Goal: Task Accomplishment & Management: Complete application form

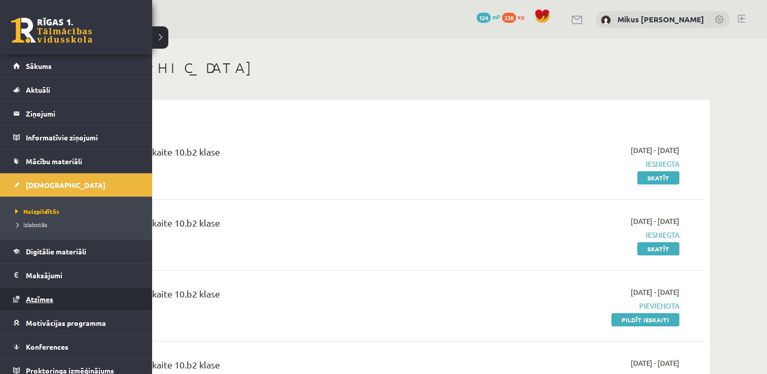
click at [34, 302] on span "Atzīmes" at bounding box center [39, 299] width 27 height 9
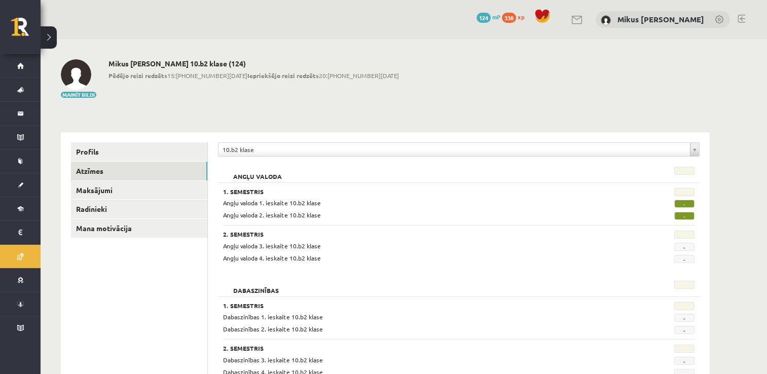
click at [337, 159] on div "**********" at bounding box center [459, 152] width 482 height 19
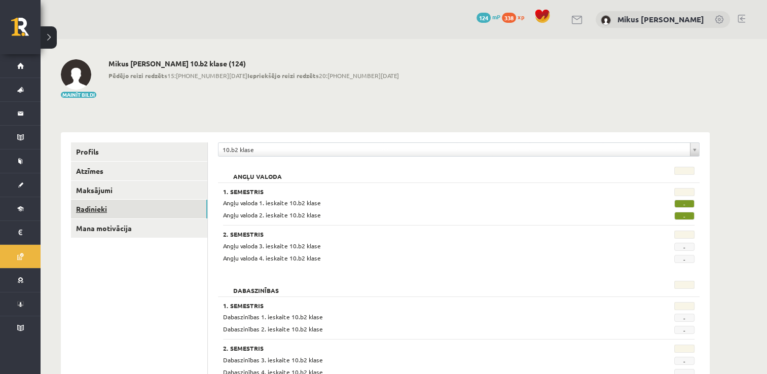
click at [95, 207] on link "Radinieki" at bounding box center [139, 209] width 136 height 19
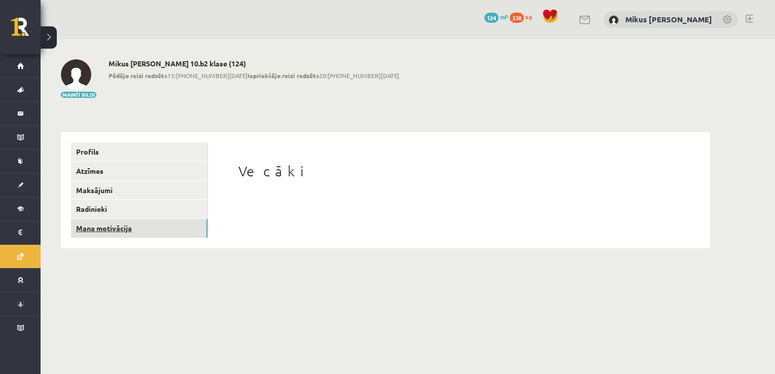
click at [121, 226] on link "Mana motivācija" at bounding box center [139, 228] width 136 height 19
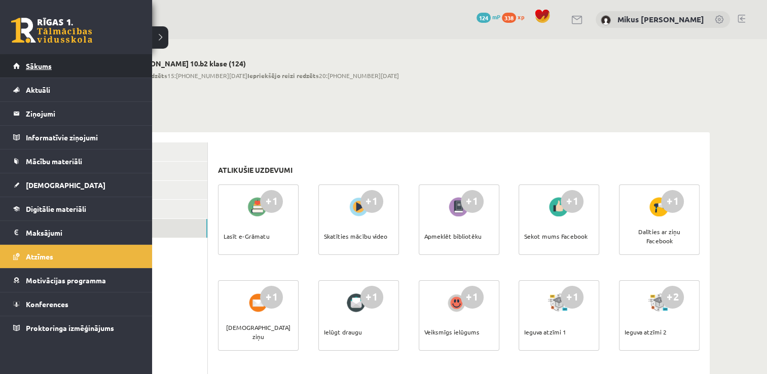
click at [45, 66] on span "Sākums" at bounding box center [39, 65] width 26 height 9
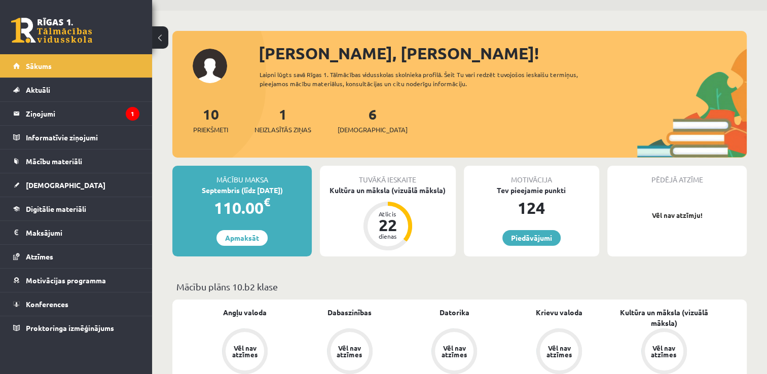
scroll to position [51, 0]
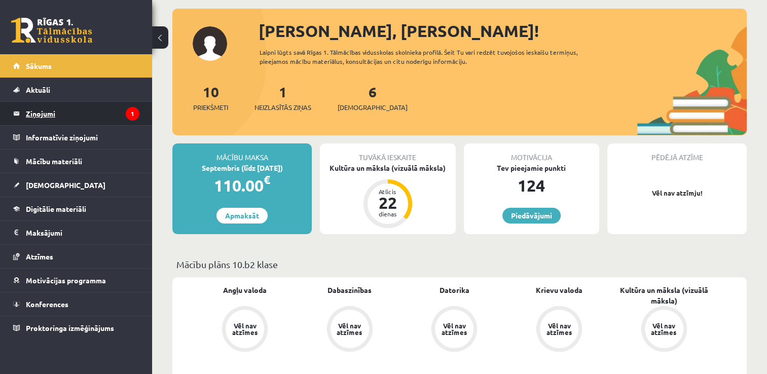
click at [40, 115] on legend "Ziņojumi 1" at bounding box center [83, 113] width 114 height 23
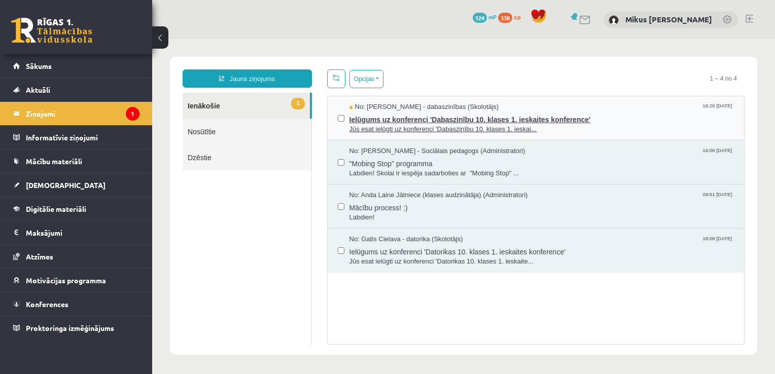
click at [396, 125] on span "Jūs esat ielūgti uz konferenci 'Dabaszinību 10. klases 1. ieskai..." at bounding box center [541, 130] width 385 height 10
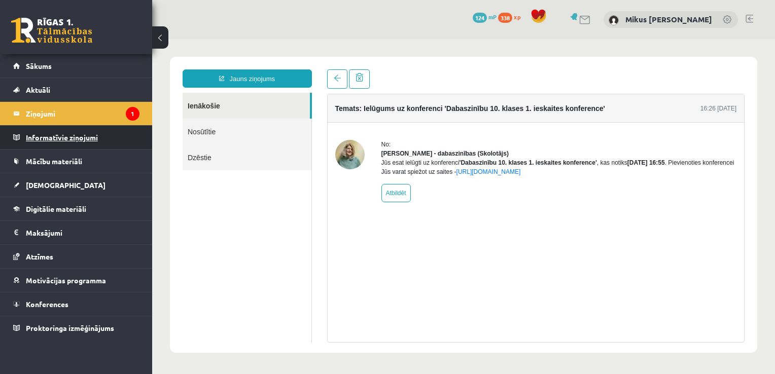
click at [87, 129] on legend "Informatīvie ziņojumi 0" at bounding box center [83, 137] width 114 height 23
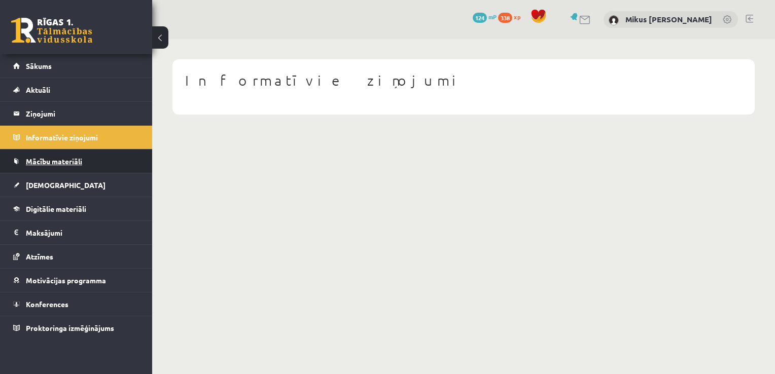
click at [37, 155] on link "Mācību materiāli" at bounding box center [76, 161] width 126 height 23
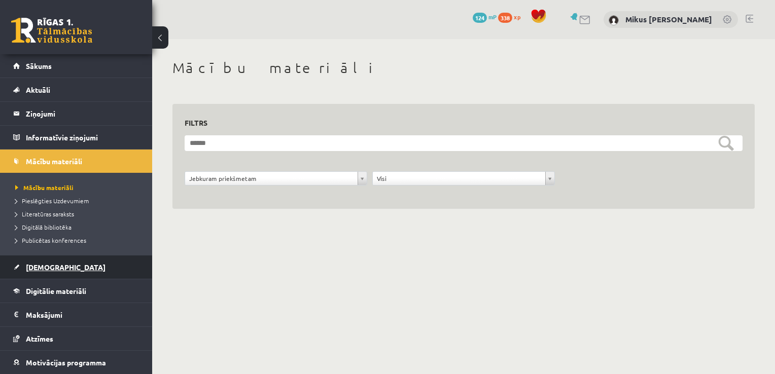
click at [52, 261] on link "[DEMOGRAPHIC_DATA]" at bounding box center [76, 267] width 126 height 23
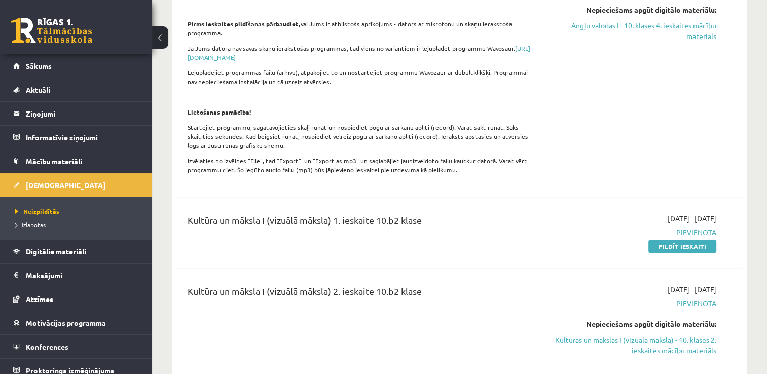
scroll to position [406, 0]
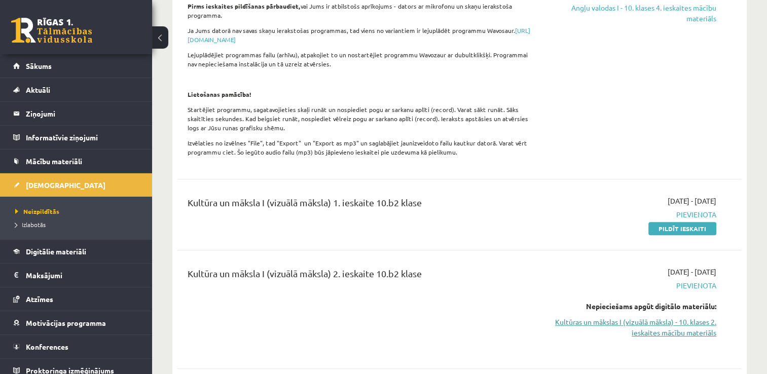
click at [651, 332] on link "Kultūras un mākslas I (vizuālā māksla) - 10. klases 2. ieskaites mācību materiā…" at bounding box center [633, 327] width 166 height 21
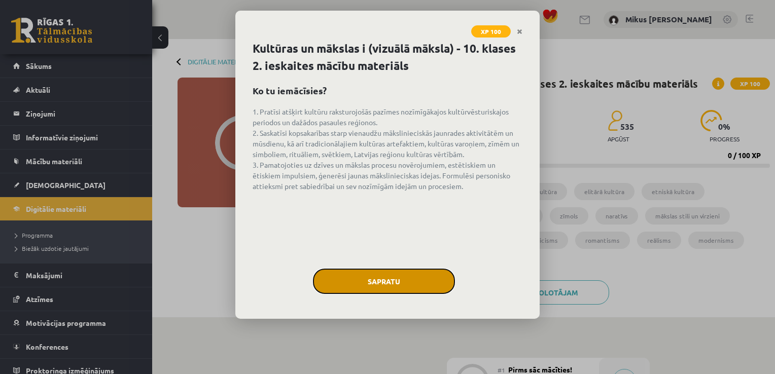
click at [398, 274] on button "Sapratu" at bounding box center [384, 281] width 142 height 25
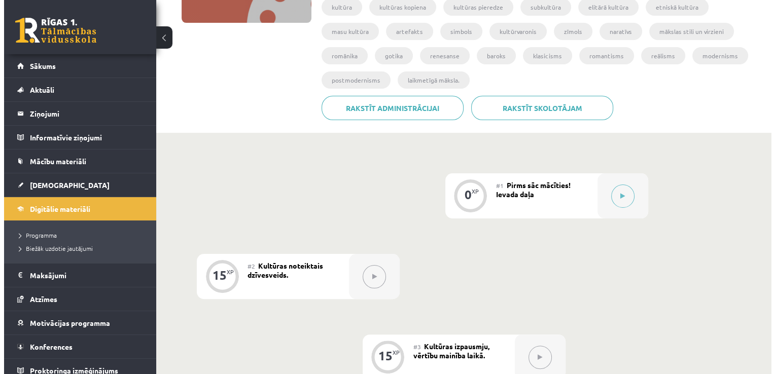
scroll to position [132, 0]
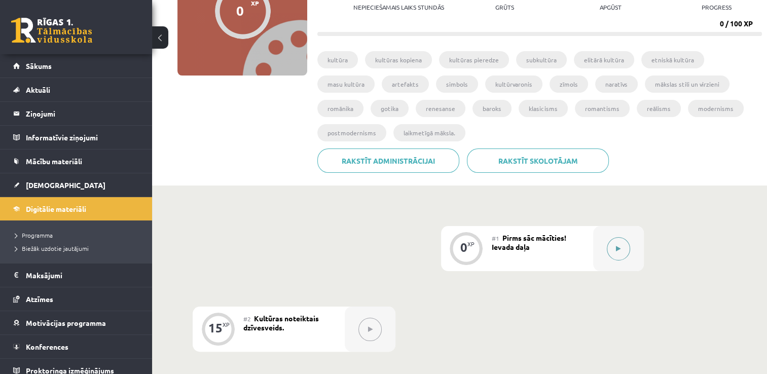
click at [629, 255] on div at bounding box center [618, 248] width 51 height 45
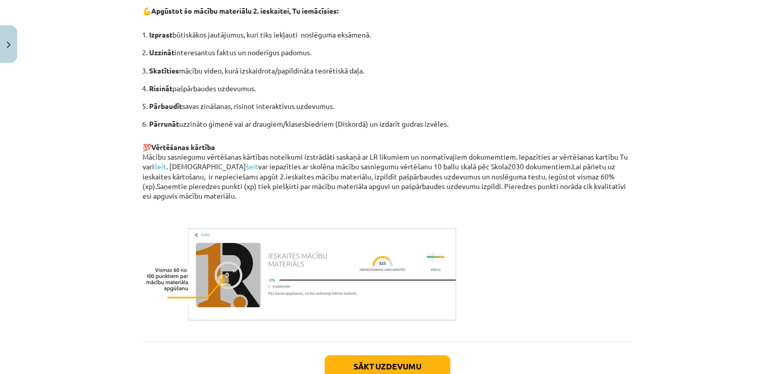
scroll to position [695, 0]
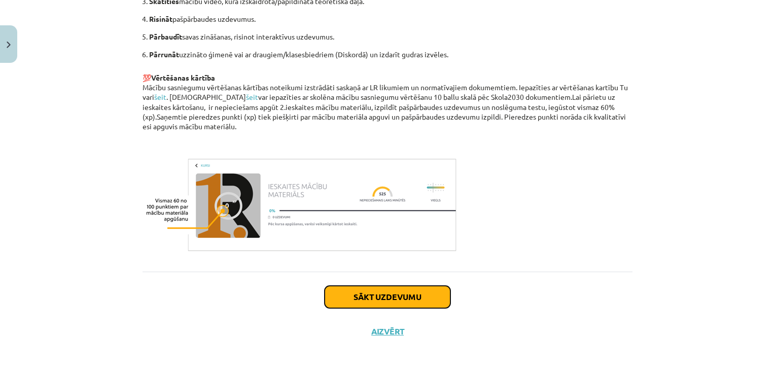
click at [386, 303] on button "Sākt uzdevumu" at bounding box center [388, 297] width 126 height 22
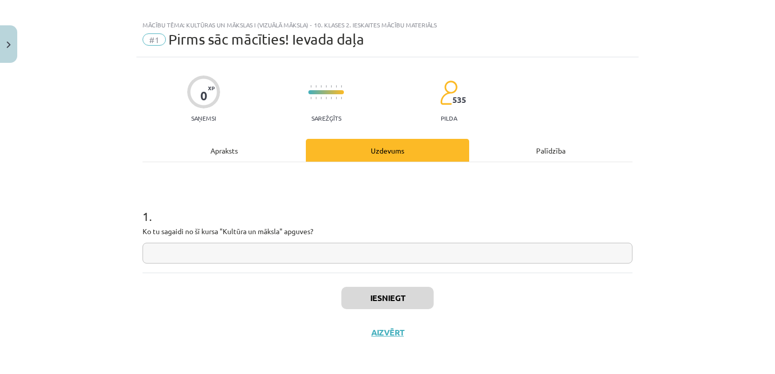
click at [396, 256] on input "text" at bounding box center [388, 253] width 490 height 21
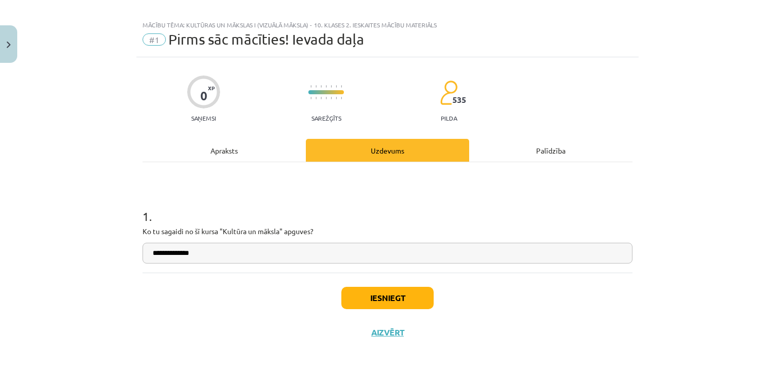
type input "**********"
click at [385, 295] on button "Iesniegt" at bounding box center [387, 298] width 92 height 22
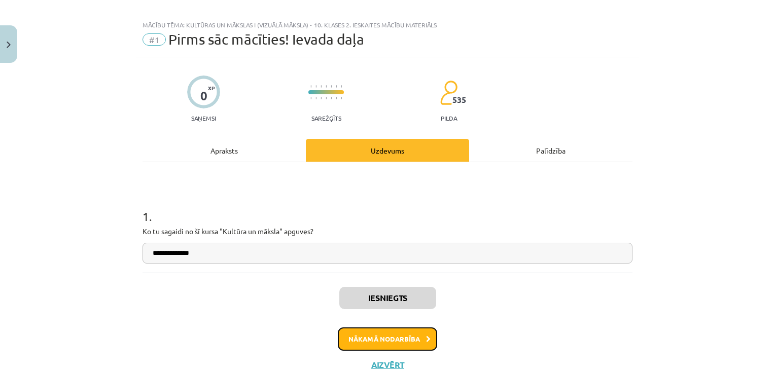
click at [411, 334] on button "Nākamā nodarbība" at bounding box center [387, 339] width 99 height 23
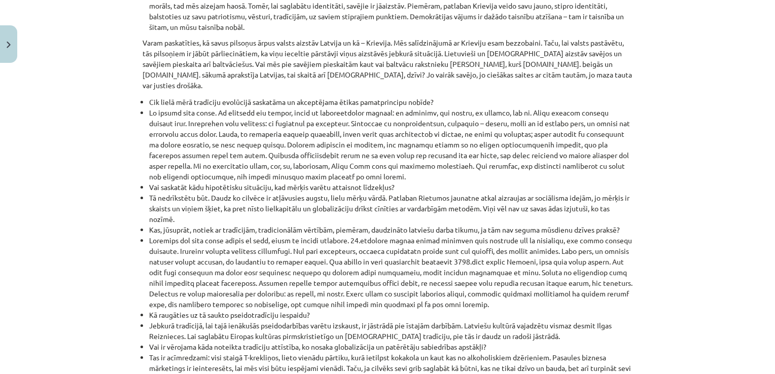
scroll to position [1160, 0]
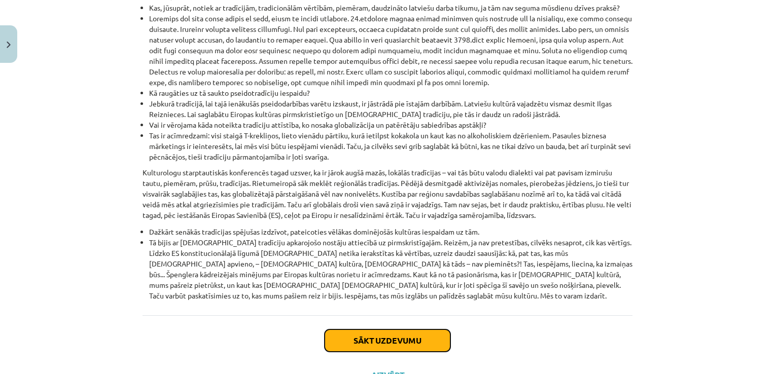
click at [371, 330] on button "Sākt uzdevumu" at bounding box center [388, 341] width 126 height 22
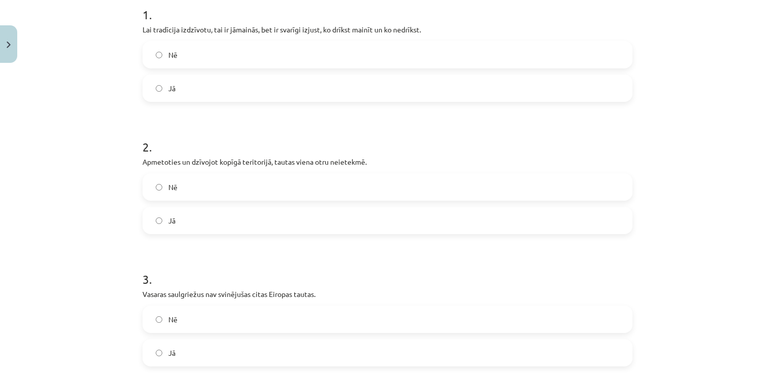
scroll to position [213, 0]
click at [203, 93] on label "Jā" at bounding box center [388, 87] width 488 height 25
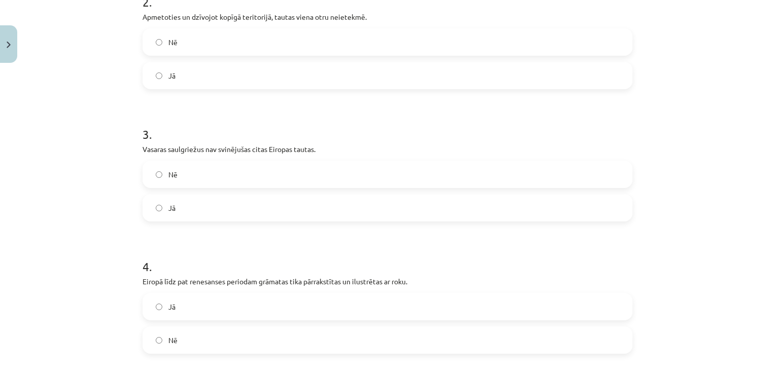
scroll to position [365, 0]
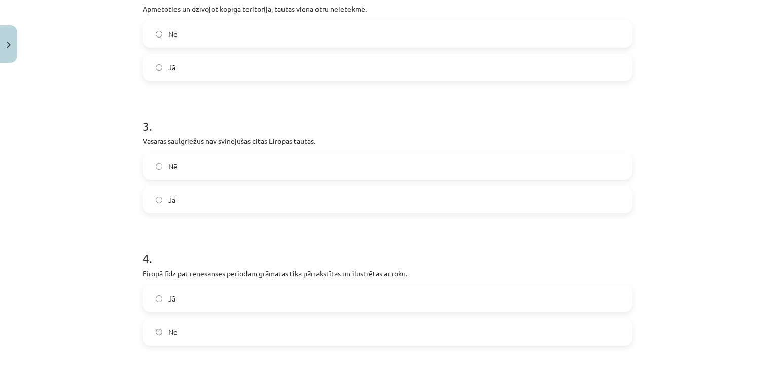
click at [215, 71] on label "Jā" at bounding box center [388, 67] width 488 height 25
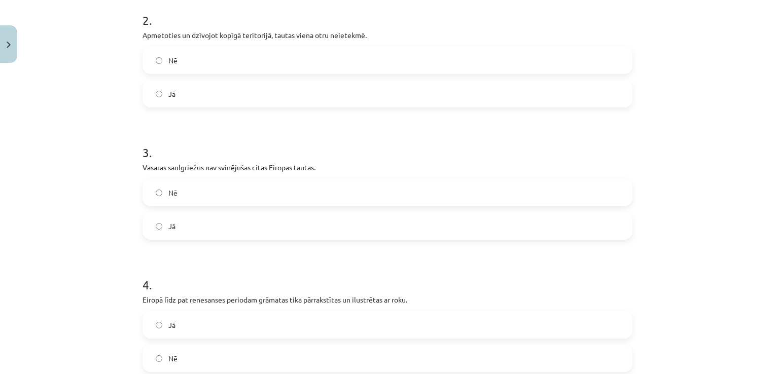
scroll to position [314, 0]
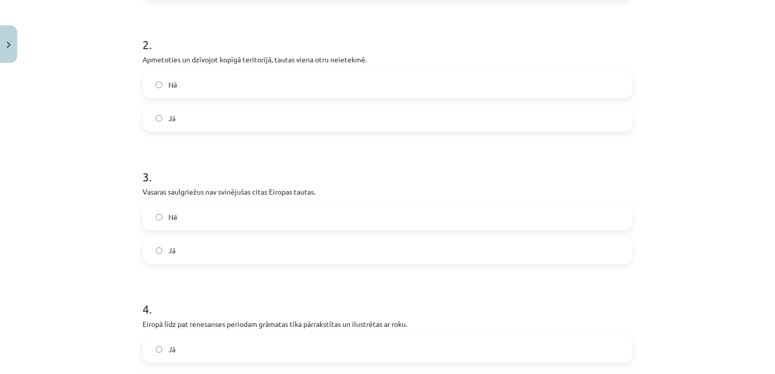
click at [218, 101] on div "Nē Jā" at bounding box center [388, 101] width 490 height 61
click at [217, 91] on label "Nē" at bounding box center [388, 84] width 488 height 25
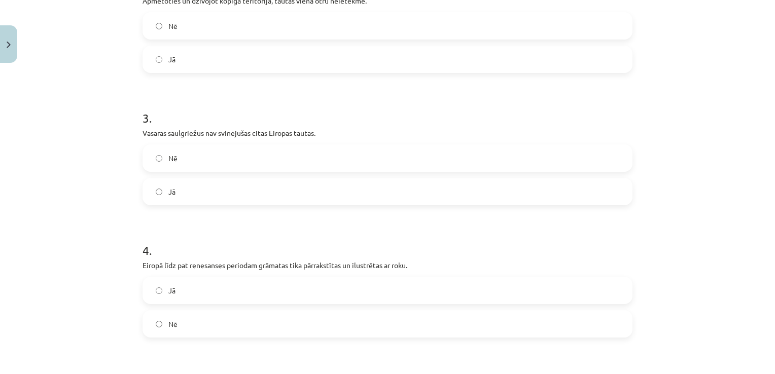
scroll to position [416, 0]
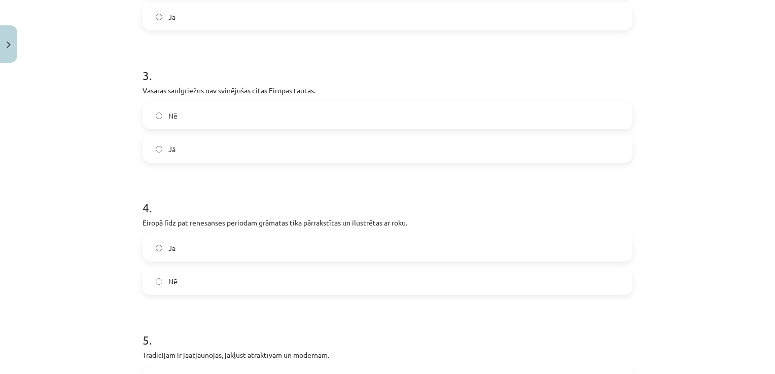
click at [223, 115] on label "Nē" at bounding box center [388, 115] width 488 height 25
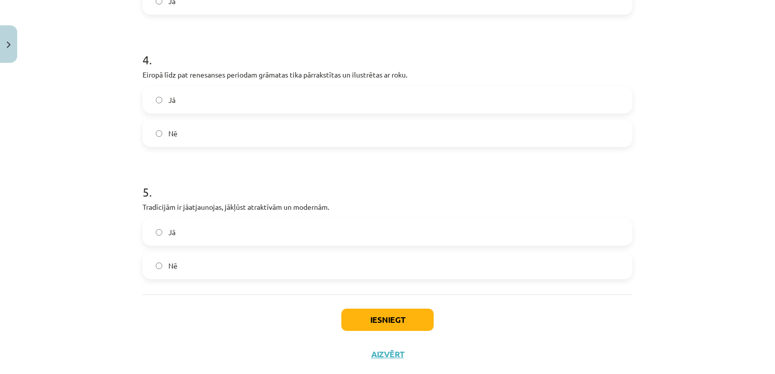
scroll to position [568, 0]
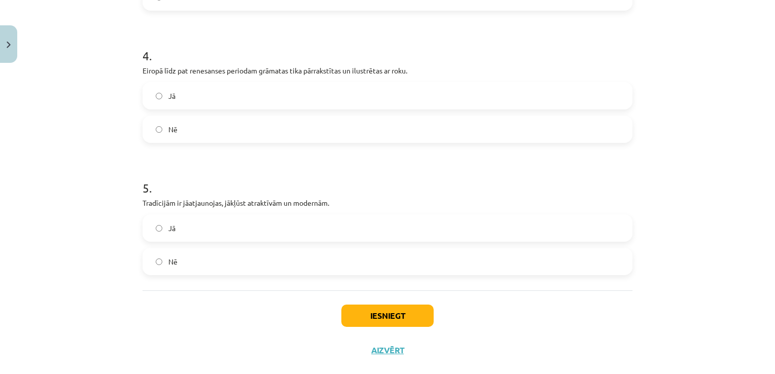
click at [196, 100] on label "Jā" at bounding box center [388, 95] width 488 height 25
click at [254, 217] on label "Jā" at bounding box center [388, 228] width 488 height 25
click at [398, 309] on button "Iesniegt" at bounding box center [387, 316] width 92 height 22
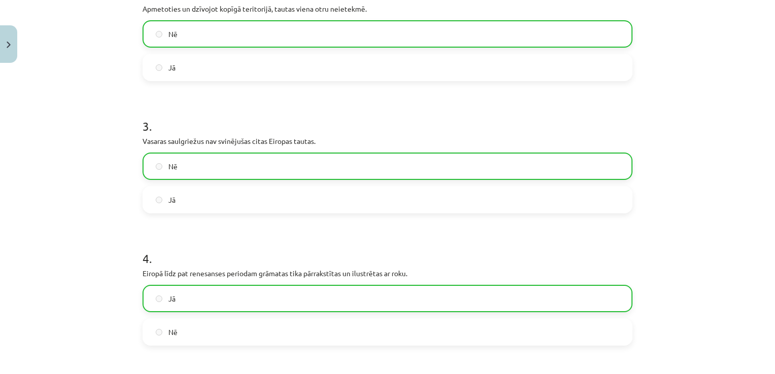
scroll to position [618, 0]
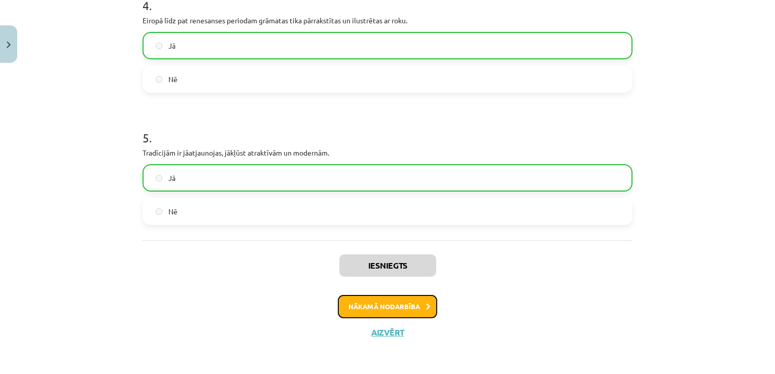
click at [420, 308] on button "Nākamā nodarbība" at bounding box center [387, 306] width 99 height 23
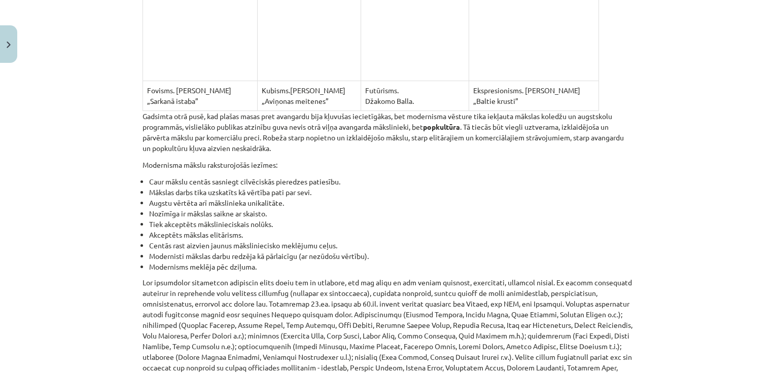
scroll to position [6757, 0]
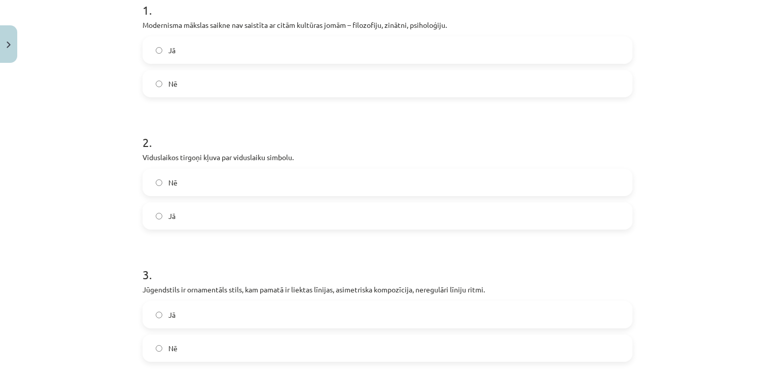
scroll to position [214, 0]
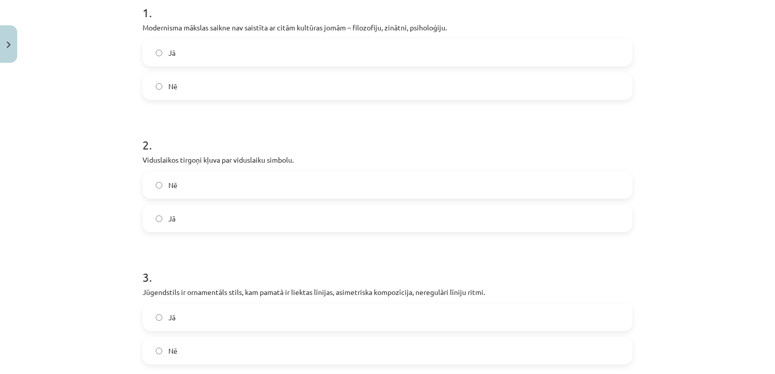
click at [264, 84] on label "Nē" at bounding box center [388, 86] width 488 height 25
click at [272, 230] on label "Jā" at bounding box center [388, 218] width 488 height 25
click at [273, 194] on label "Nē" at bounding box center [388, 184] width 488 height 25
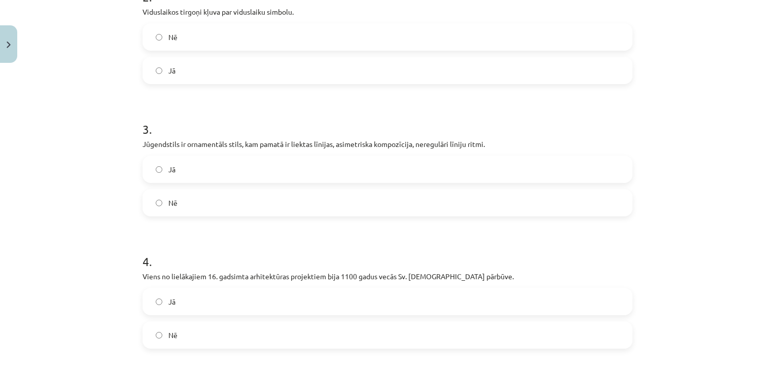
scroll to position [366, 0]
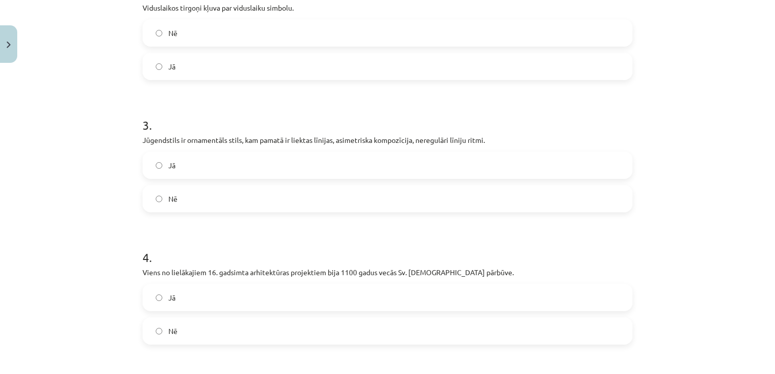
click at [288, 173] on label "Jā" at bounding box center [388, 165] width 488 height 25
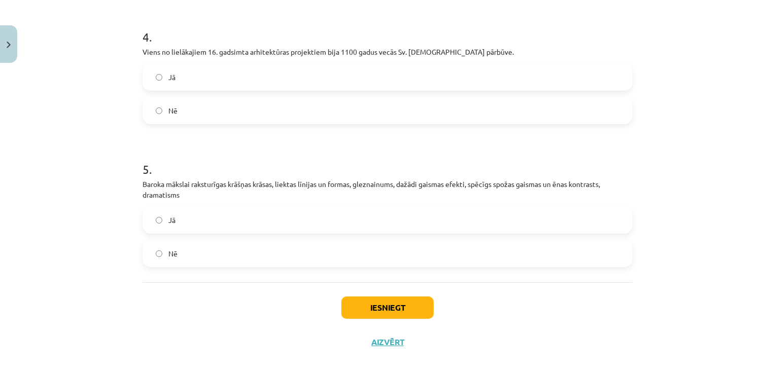
scroll to position [596, 0]
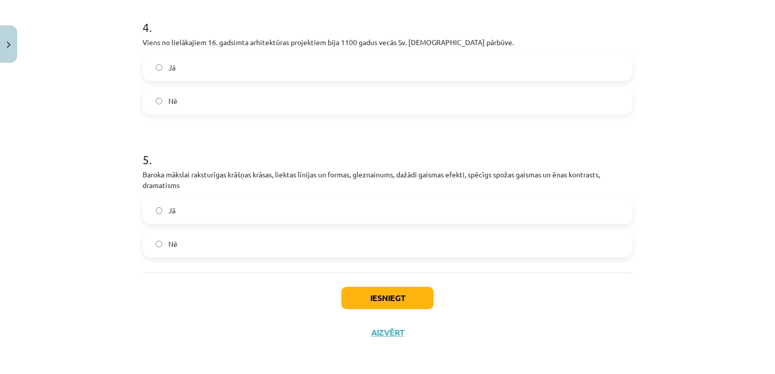
click at [205, 76] on label "Jā" at bounding box center [388, 67] width 488 height 25
click at [227, 210] on label "Jā" at bounding box center [388, 210] width 488 height 25
click at [402, 301] on button "Iesniegt" at bounding box center [387, 298] width 92 height 22
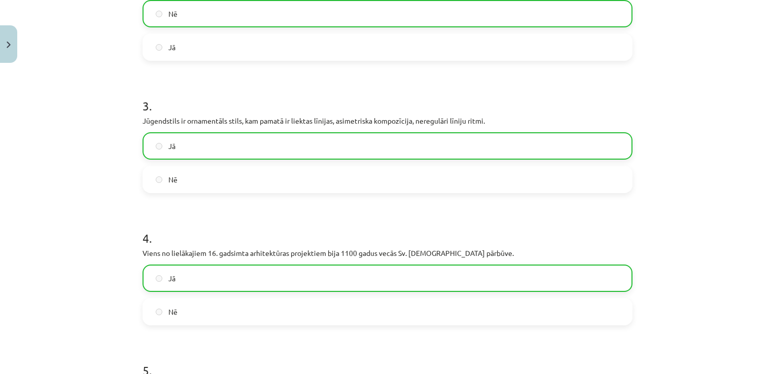
scroll to position [629, 0]
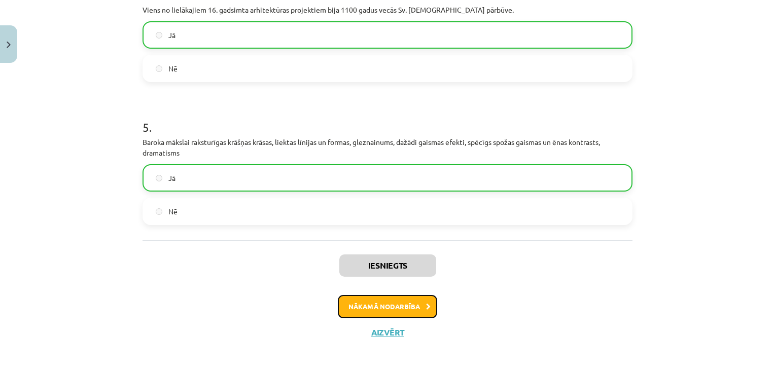
click at [420, 311] on button "Nākamā nodarbība" at bounding box center [387, 306] width 99 height 23
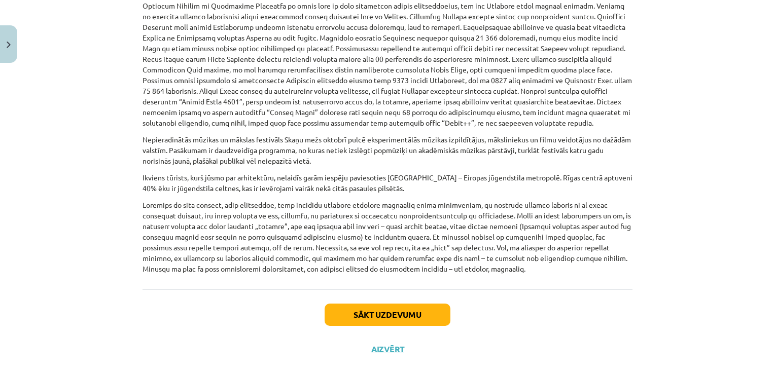
scroll to position [651, 0]
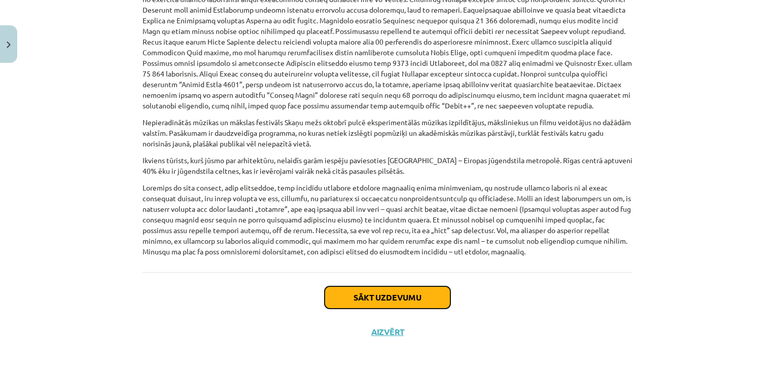
click at [400, 292] on button "Sākt uzdevumu" at bounding box center [388, 298] width 126 height 22
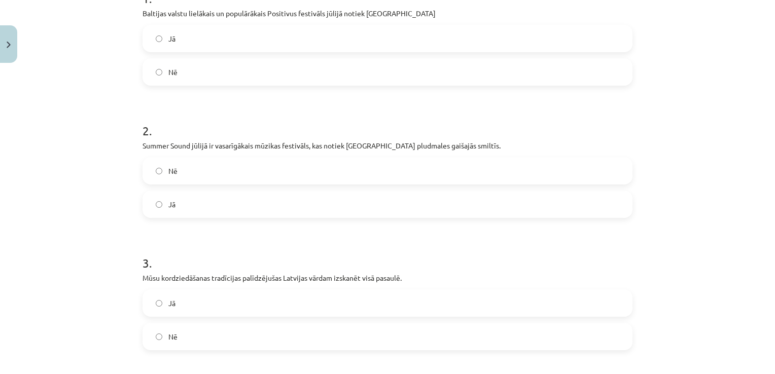
scroll to position [215, 0]
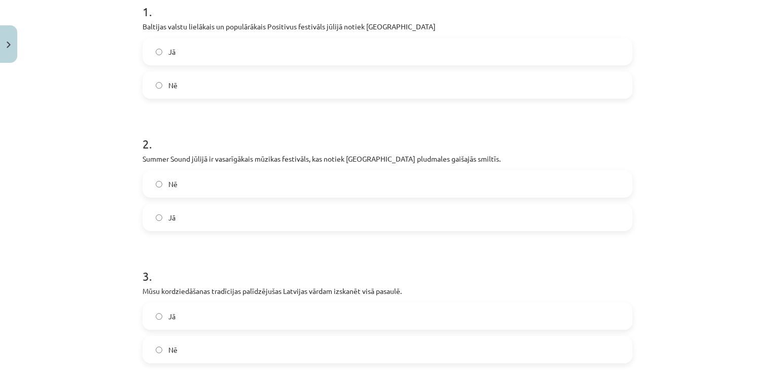
click at [418, 60] on label "Jā" at bounding box center [388, 51] width 488 height 25
click at [357, 185] on label "Nē" at bounding box center [388, 183] width 488 height 25
click at [347, 216] on label "Jā" at bounding box center [388, 217] width 488 height 25
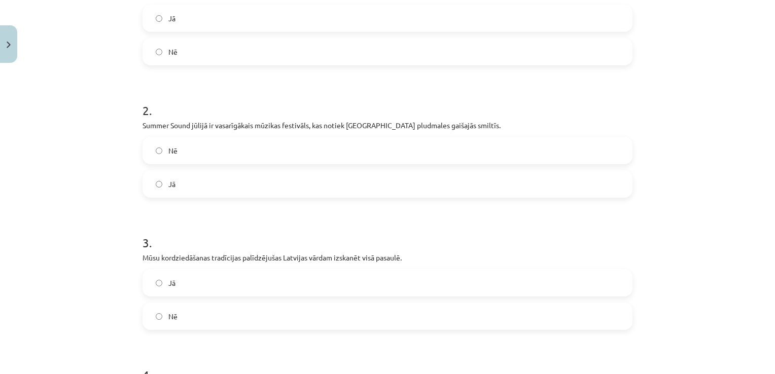
scroll to position [266, 0]
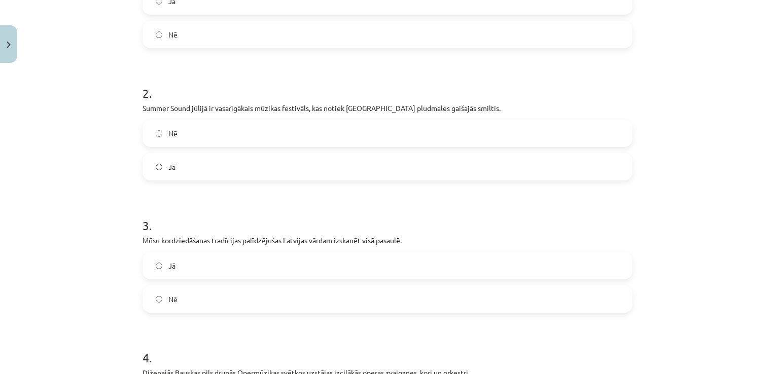
click at [307, 274] on label "Jā" at bounding box center [388, 265] width 488 height 25
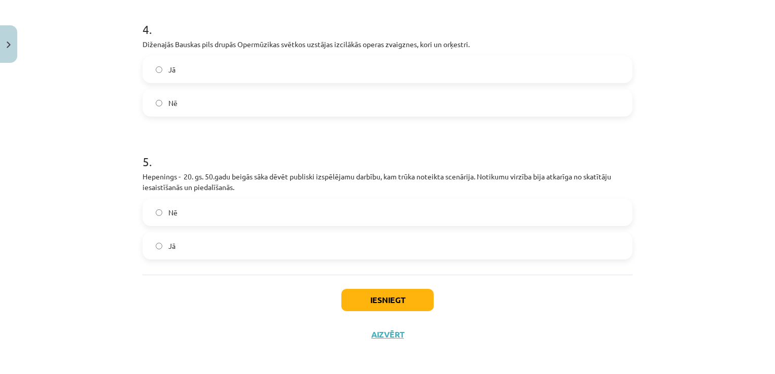
scroll to position [596, 0]
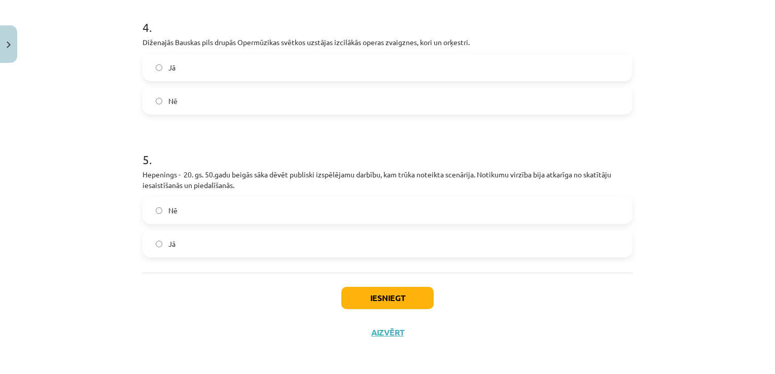
click at [375, 72] on label "Jā" at bounding box center [388, 67] width 488 height 25
click at [275, 219] on label "Nē" at bounding box center [388, 210] width 488 height 25
click at [270, 252] on label "Jā" at bounding box center [388, 243] width 488 height 25
click at [384, 287] on button "Iesniegt" at bounding box center [387, 298] width 92 height 22
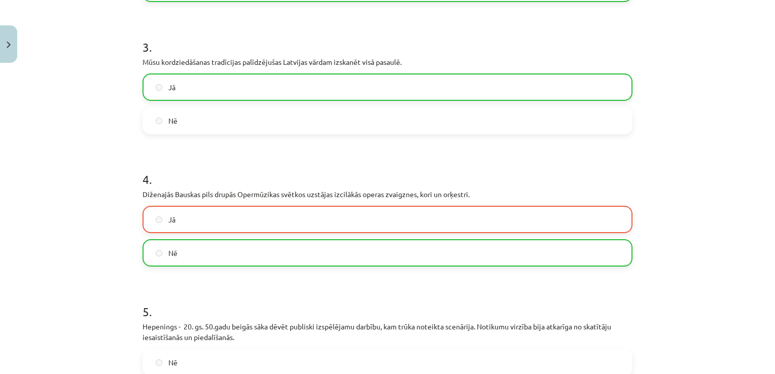
scroll to position [629, 0]
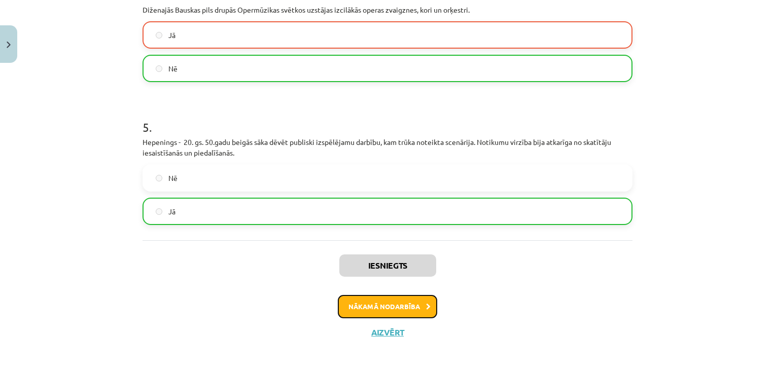
click at [429, 305] on button "Nākamā nodarbība" at bounding box center [387, 306] width 99 height 23
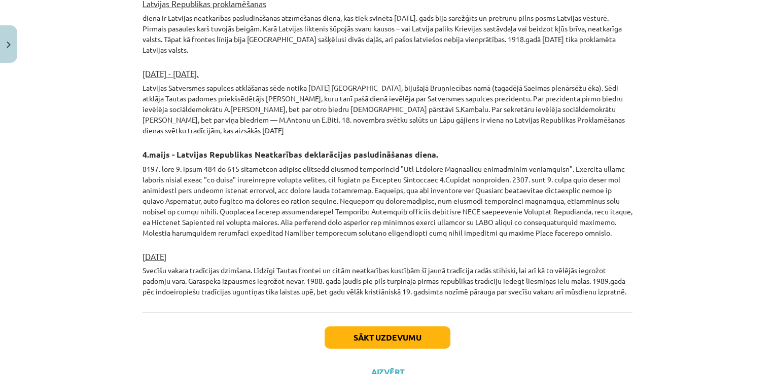
scroll to position [1717, 0]
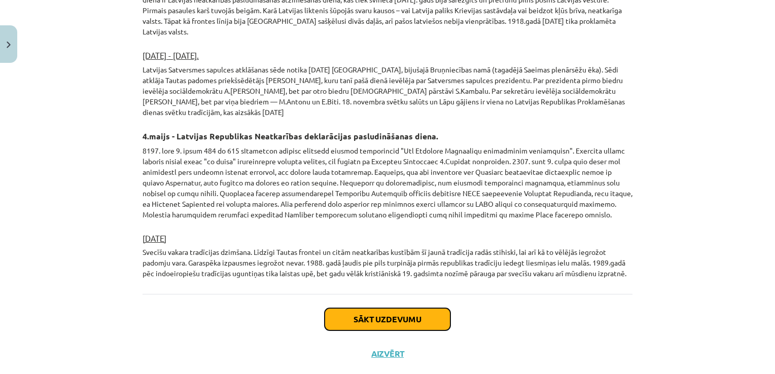
click at [423, 308] on button "Sākt uzdevumu" at bounding box center [388, 319] width 126 height 22
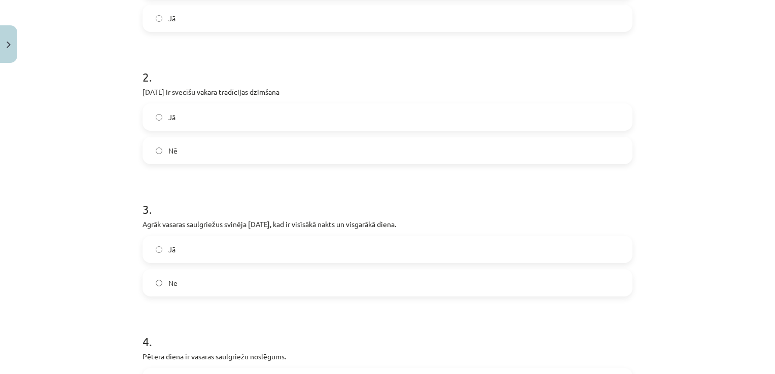
scroll to position [231, 0]
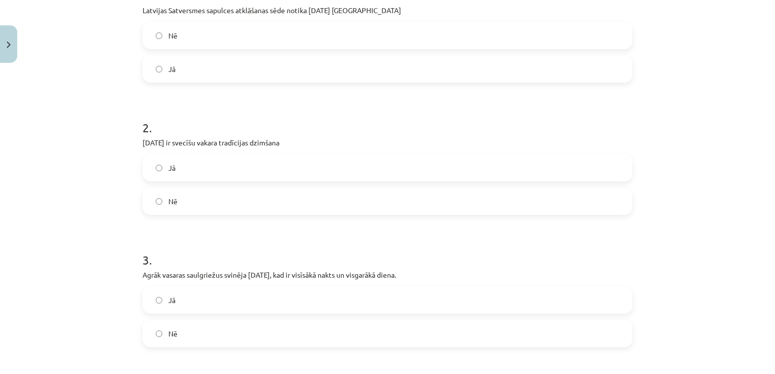
click at [321, 71] on label "Jā" at bounding box center [388, 68] width 488 height 25
click at [408, 206] on label "Nē" at bounding box center [388, 201] width 488 height 25
click at [260, 295] on label "Jā" at bounding box center [388, 300] width 488 height 25
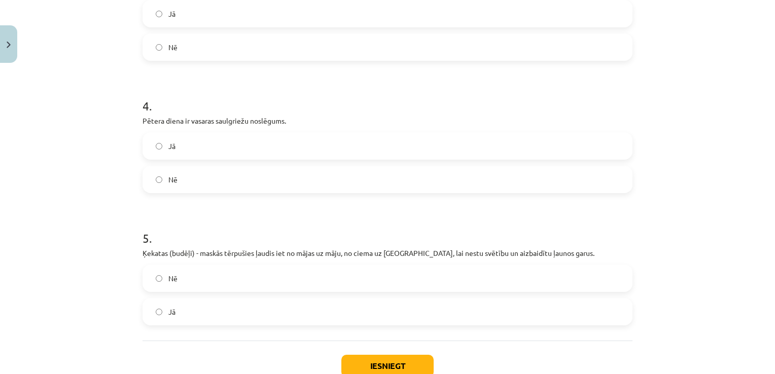
scroll to position [586, 0]
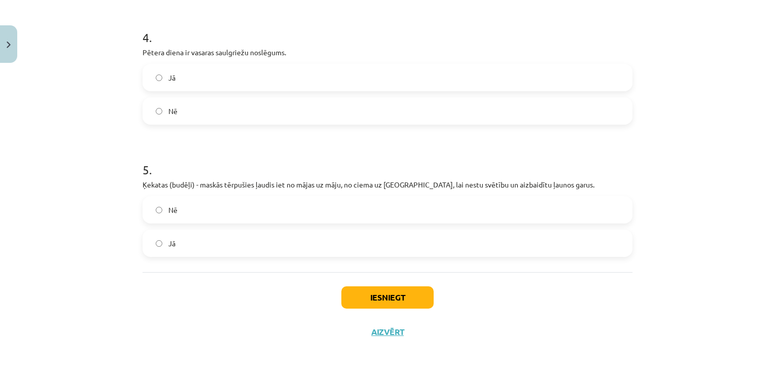
click at [235, 90] on div "Jā" at bounding box center [388, 77] width 490 height 27
click at [233, 75] on label "Jā" at bounding box center [388, 77] width 488 height 25
click at [232, 246] on label "Jā" at bounding box center [388, 243] width 488 height 25
click at [396, 308] on button "Iesniegt" at bounding box center [387, 298] width 92 height 22
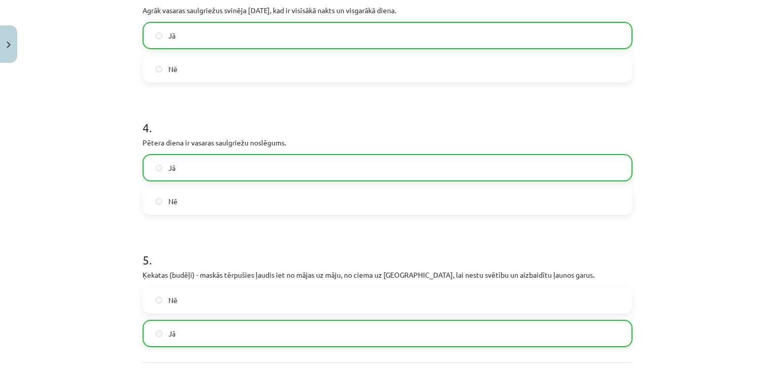
scroll to position [618, 0]
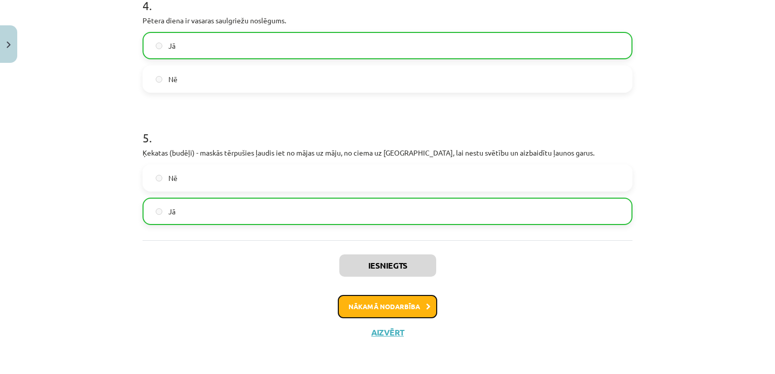
click at [417, 310] on button "Nākamā nodarbība" at bounding box center [387, 306] width 99 height 23
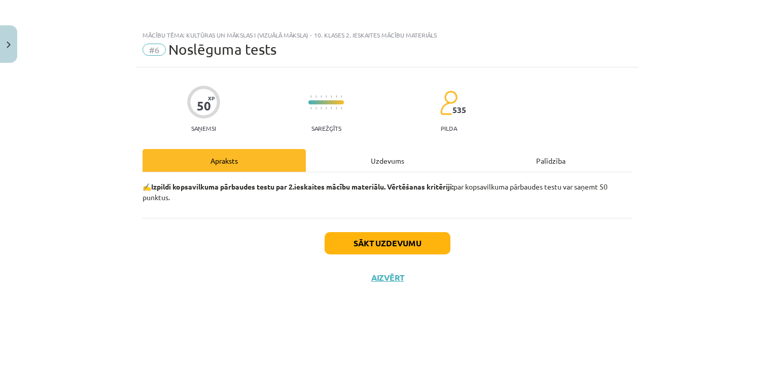
scroll to position [0, 0]
click at [420, 253] on button "Sākt uzdevumu" at bounding box center [388, 243] width 126 height 22
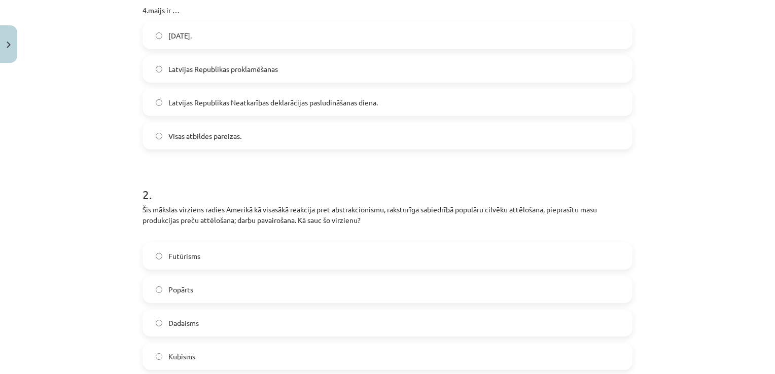
scroll to position [228, 0]
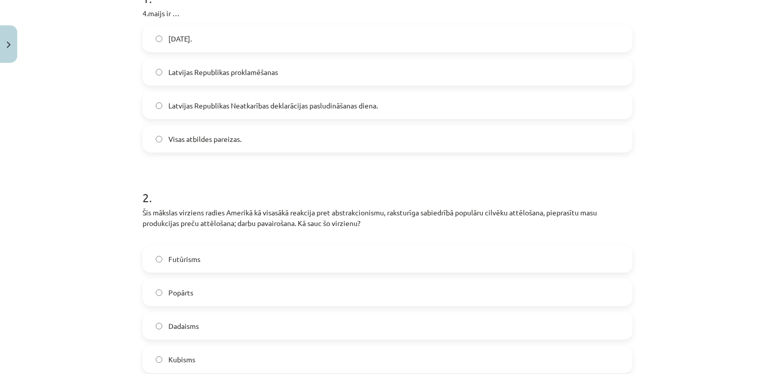
click at [274, 110] on span "Latvijas Republikas Neatkarības deklarācijas pasludināšanas diena." at bounding box center [272, 105] width 209 height 11
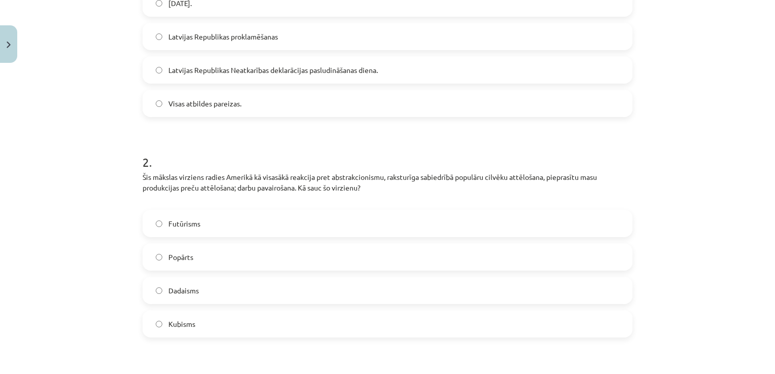
scroll to position [279, 0]
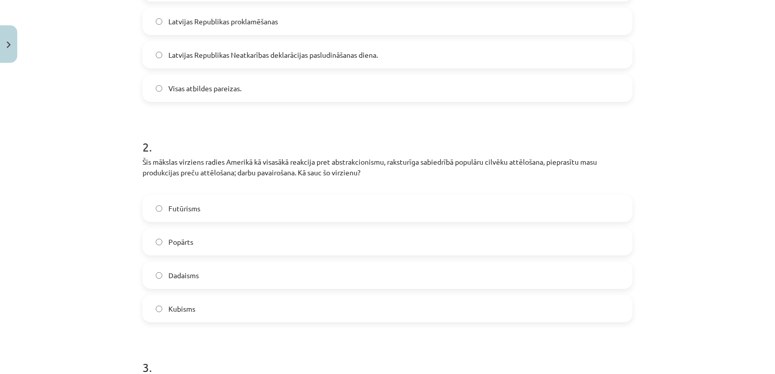
click at [205, 248] on label "Popārts" at bounding box center [388, 241] width 488 height 25
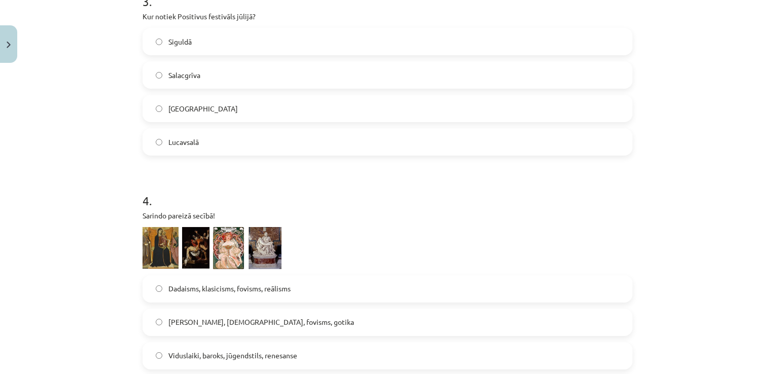
scroll to position [651, 0]
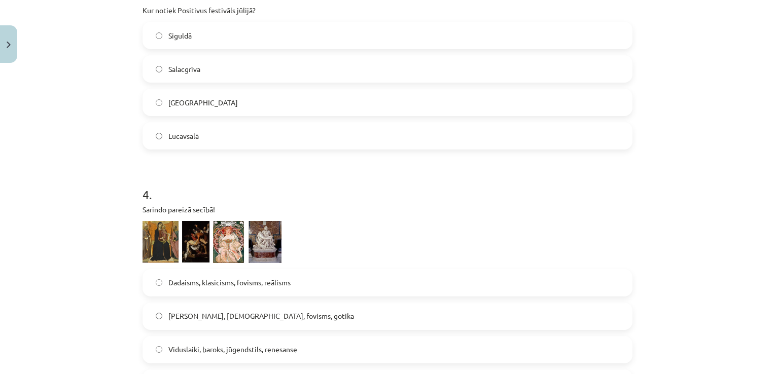
click at [183, 106] on span "Liepājā" at bounding box center [202, 102] width 69 height 11
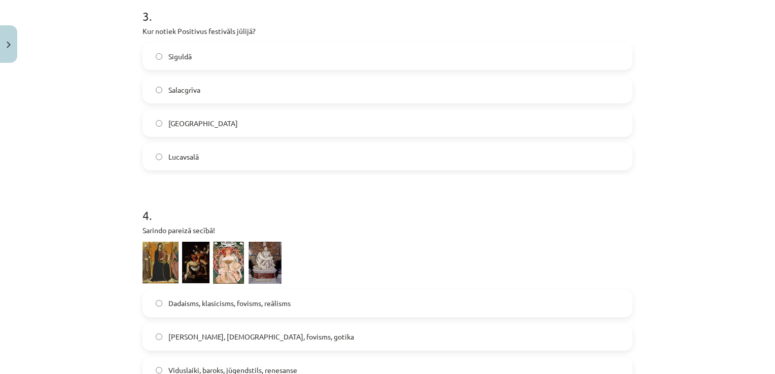
scroll to position [702, 0]
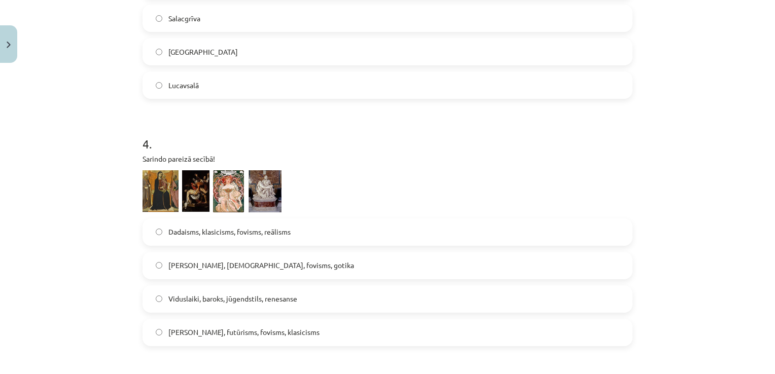
click at [186, 20] on span "Salacgrīva" at bounding box center [184, 18] width 32 height 11
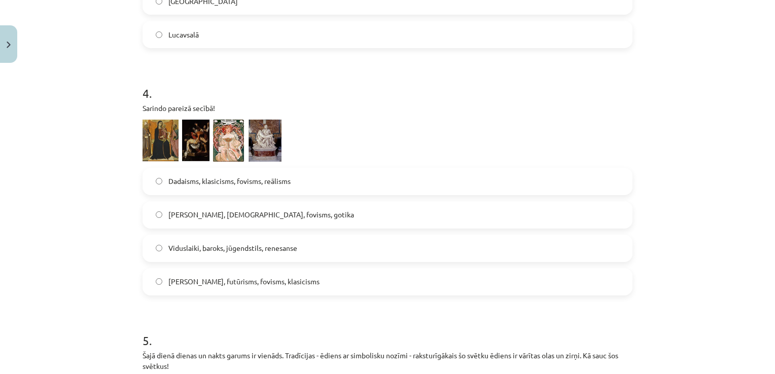
click at [279, 261] on div "Viduslaiki, baroks, jūgendstils, renesanse" at bounding box center [388, 248] width 490 height 27
click at [279, 251] on span "Viduslaiki, baroks, jūgendstils, renesanse" at bounding box center [232, 248] width 129 height 11
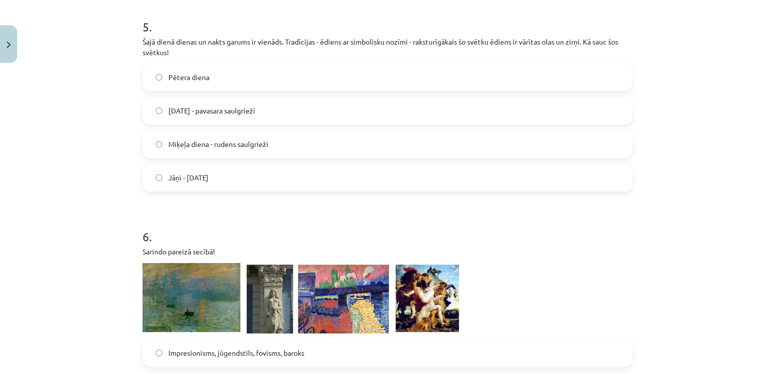
scroll to position [1085, 0]
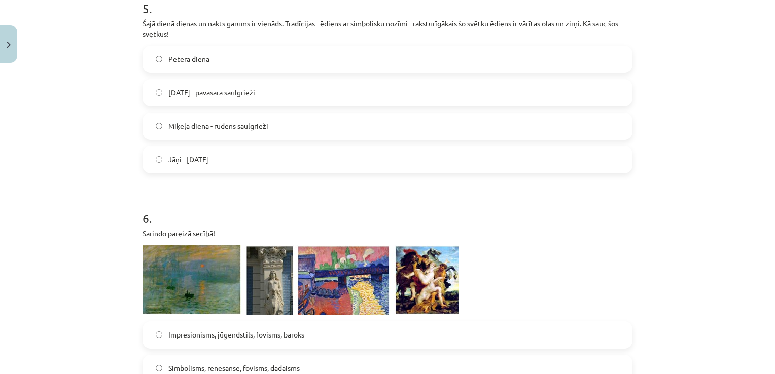
click at [188, 73] on div "Pētera diena Lieldienas - pavasara saulgrieži Miķeļa diena - rudens saulgrieži …" at bounding box center [388, 110] width 490 height 128
click at [205, 87] on span "Lieldienas - pavasara saulgrieži" at bounding box center [211, 92] width 87 height 11
drag, startPoint x: 205, startPoint y: 86, endPoint x: 286, endPoint y: 117, distance: 86.2
click at [286, 117] on label "Miķeļa diena - rudens saulgrieži" at bounding box center [388, 126] width 488 height 25
click at [290, 91] on label "Lieldienas - pavasara saulgrieži" at bounding box center [388, 92] width 488 height 25
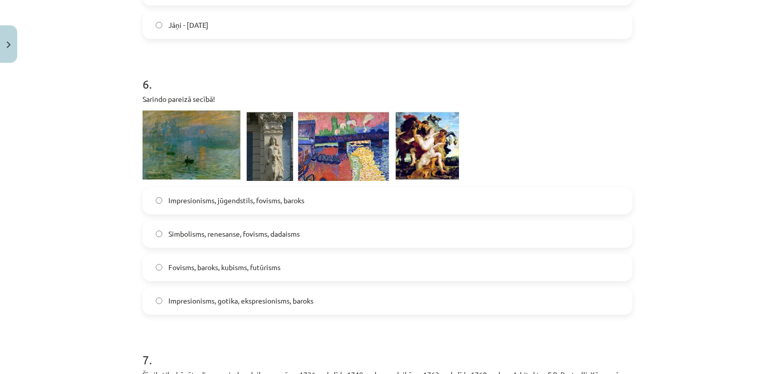
scroll to position [1237, 0]
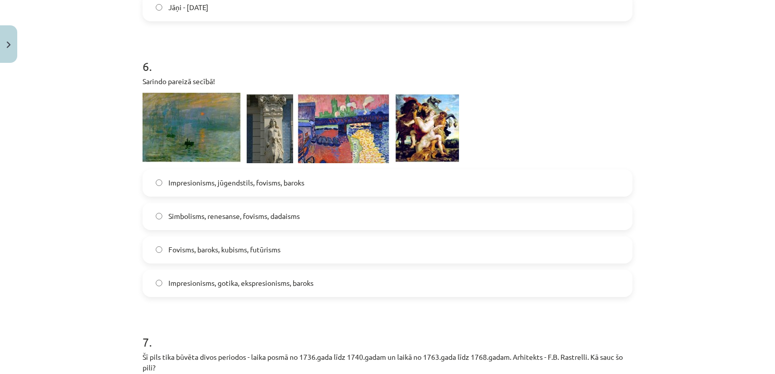
click at [241, 183] on span "Impresionisms, jūgendstils, fovisms, baroks" at bounding box center [236, 183] width 136 height 11
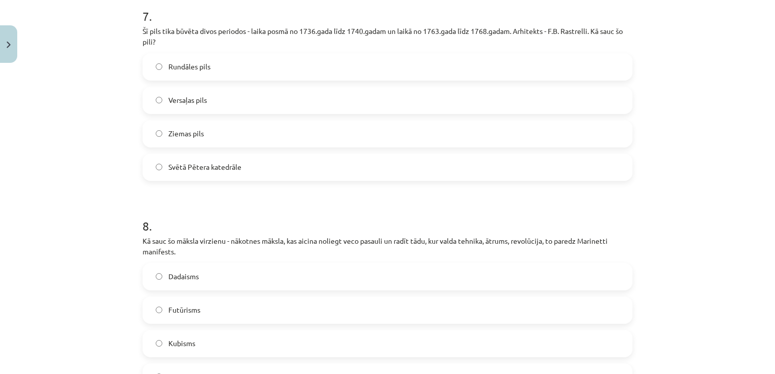
scroll to position [1578, 0]
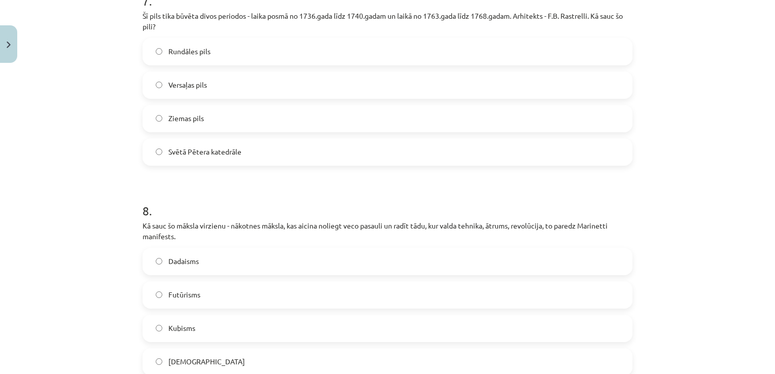
click at [176, 46] on span "Rundāles pils" at bounding box center [189, 51] width 42 height 11
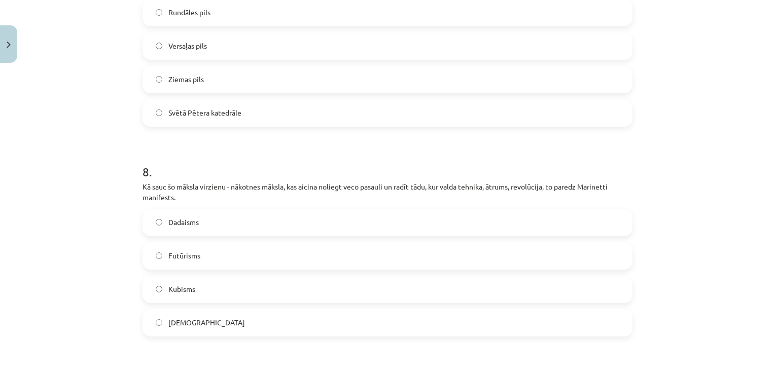
scroll to position [1730, 0]
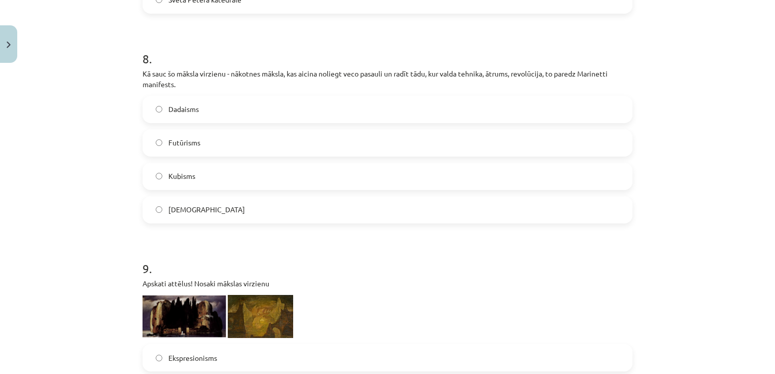
click at [206, 139] on label "Futūrisms" at bounding box center [388, 142] width 488 height 25
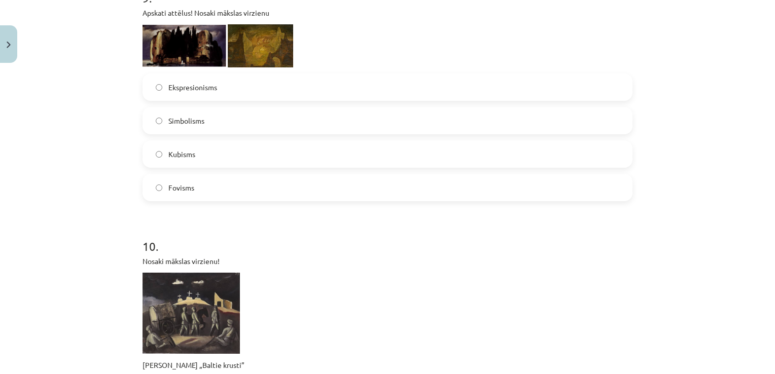
scroll to position [1984, 0]
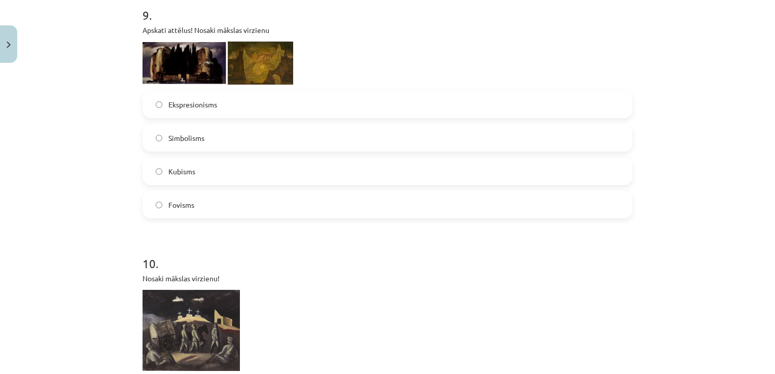
click at [251, 113] on label "Ekspresionisms" at bounding box center [388, 104] width 488 height 25
click at [244, 142] on label "Simbolisms" at bounding box center [388, 137] width 488 height 25
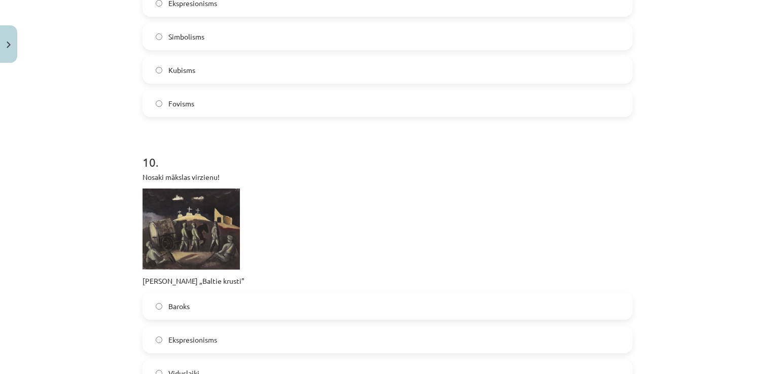
scroll to position [2187, 0]
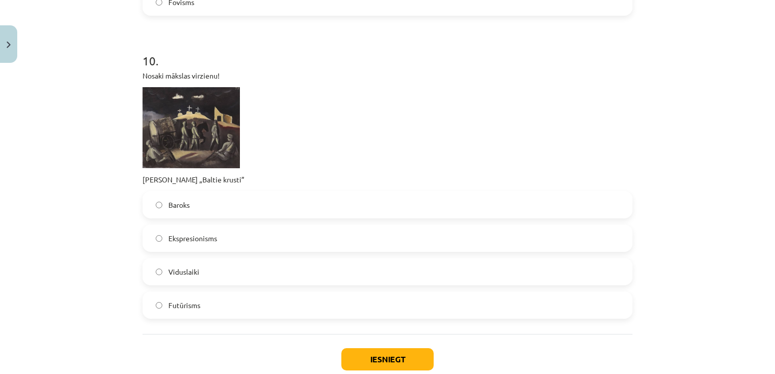
drag, startPoint x: 210, startPoint y: 239, endPoint x: 258, endPoint y: 309, distance: 85.0
click at [209, 239] on span "Ekspresionisms" at bounding box center [192, 238] width 49 height 11
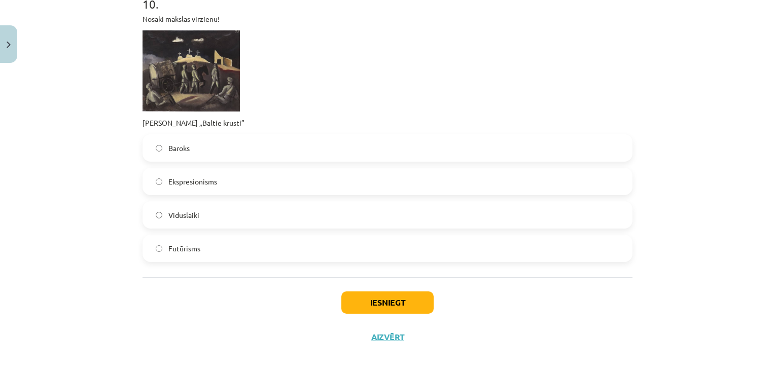
scroll to position [2249, 0]
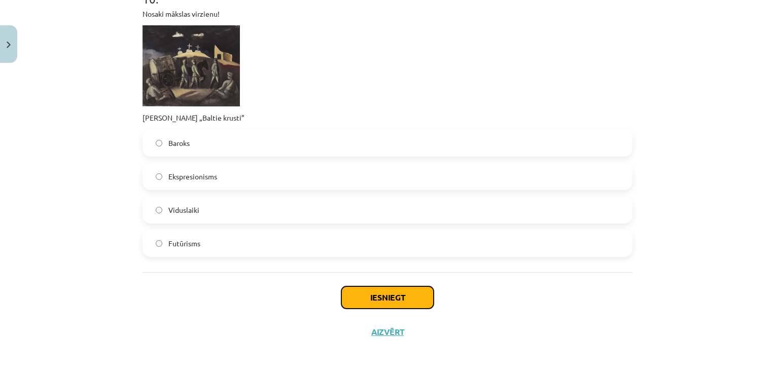
click at [366, 307] on button "Iesniegt" at bounding box center [387, 298] width 92 height 22
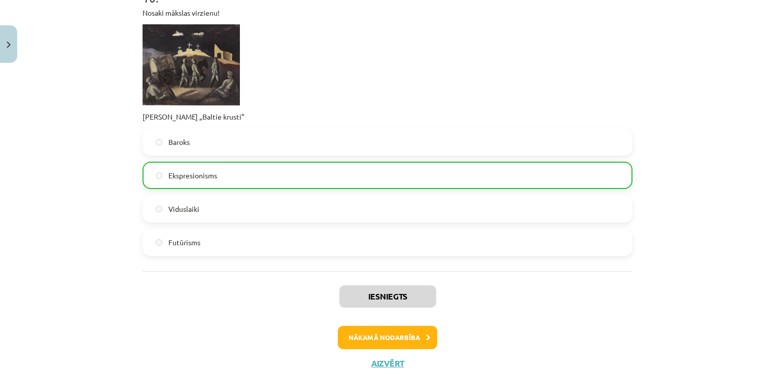
scroll to position [2281, 0]
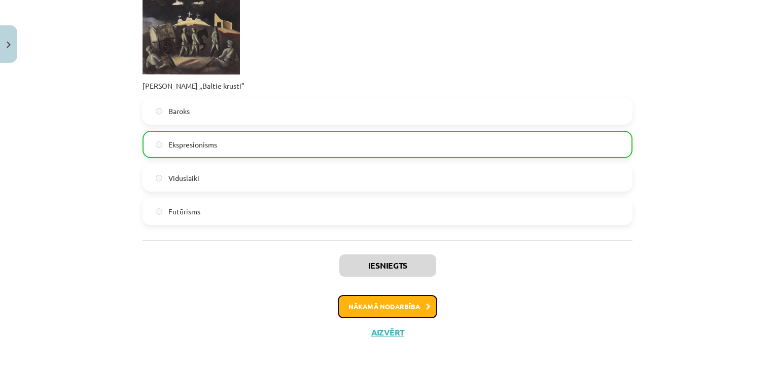
click at [384, 299] on button "Nākamā nodarbība" at bounding box center [387, 306] width 99 height 23
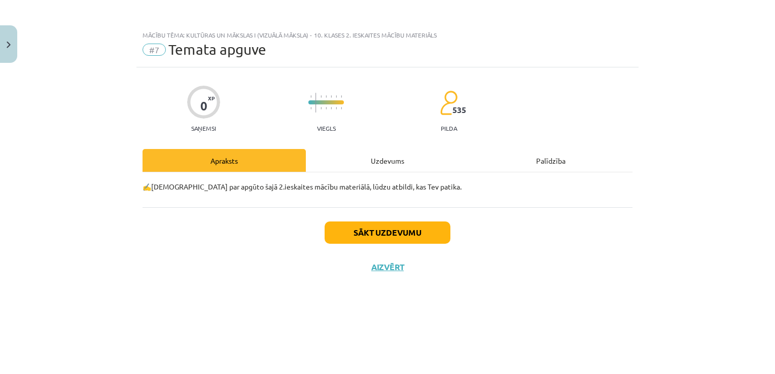
scroll to position [0, 0]
click at [389, 237] on button "Sākt uzdevumu" at bounding box center [388, 233] width 126 height 22
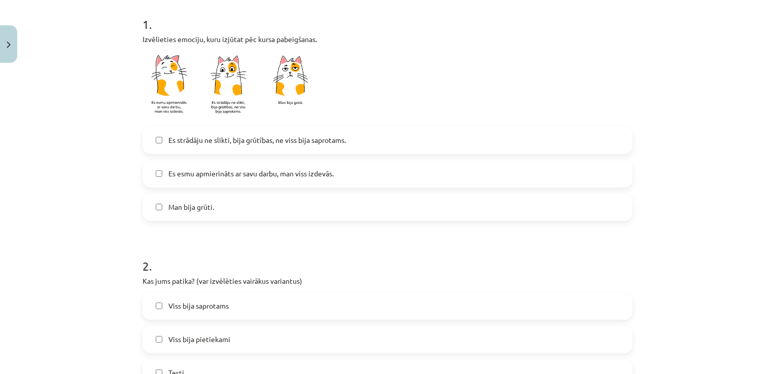
scroll to position [203, 0]
click at [206, 169] on span "Es esmu apmierināts ar savu darbu, man viss izdevās." at bounding box center [250, 173] width 165 height 11
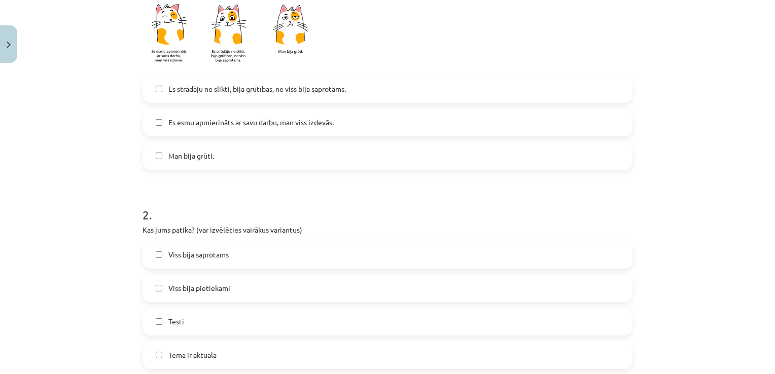
scroll to position [456, 0]
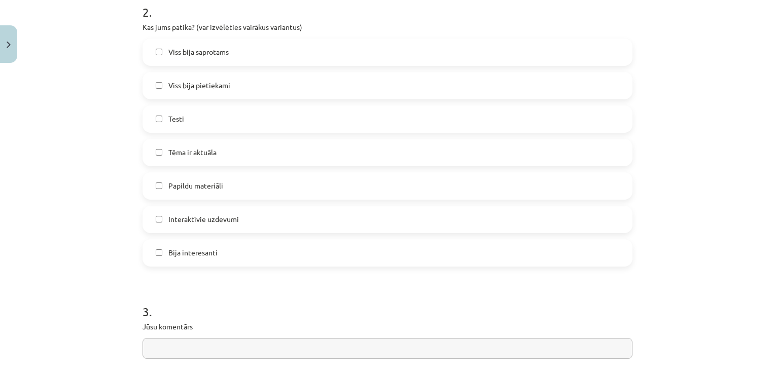
click at [192, 121] on label "Testi" at bounding box center [388, 119] width 488 height 25
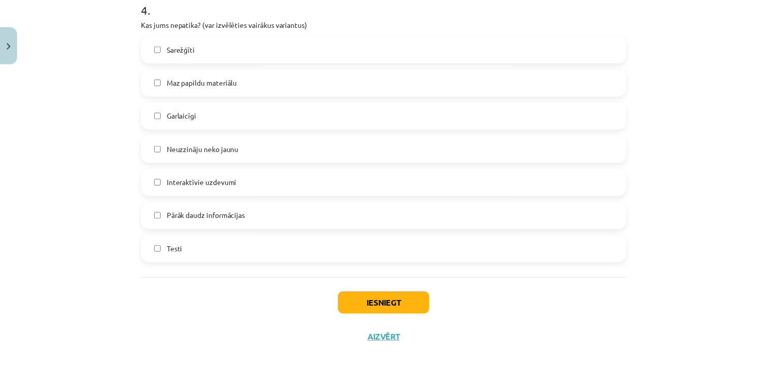
scroll to position [858, 0]
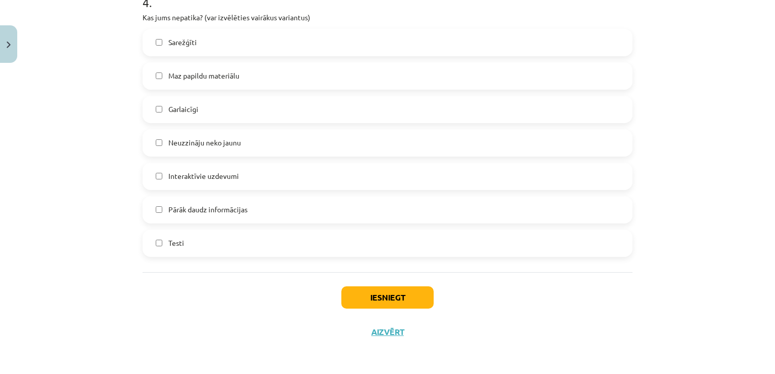
click at [211, 106] on label "Garlaicīgi" at bounding box center [388, 109] width 488 height 25
click at [411, 289] on button "Iesniegt" at bounding box center [387, 298] width 92 height 22
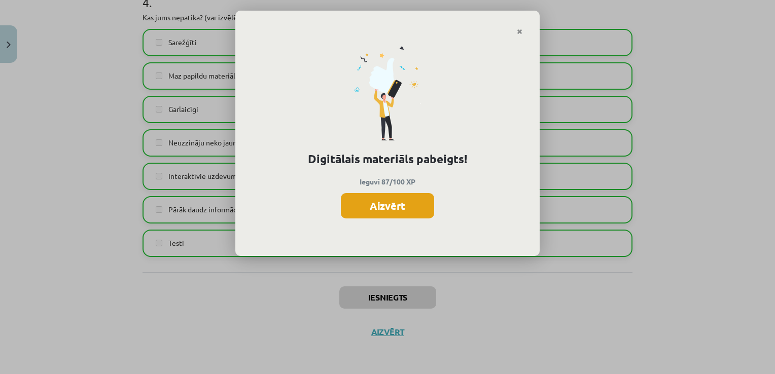
click at [399, 203] on button "Aizvērt" at bounding box center [387, 205] width 93 height 25
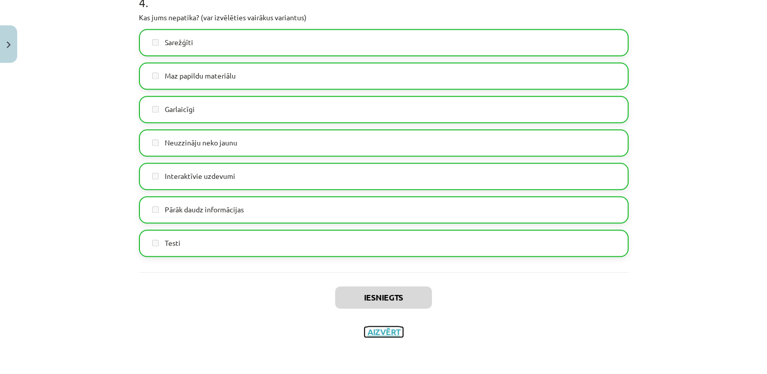
click at [384, 334] on button "Aizvērt" at bounding box center [384, 332] width 39 height 10
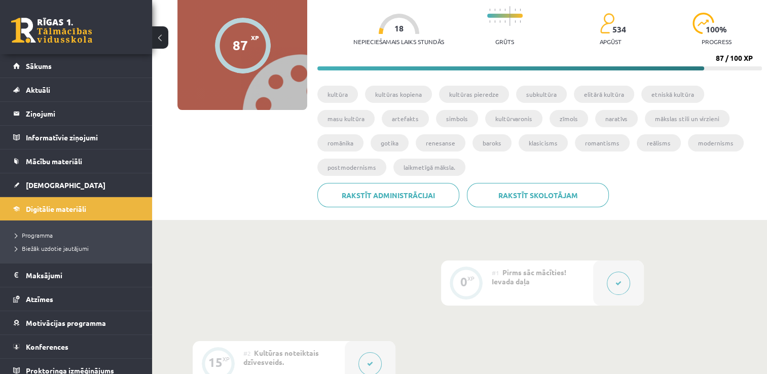
scroll to position [81, 0]
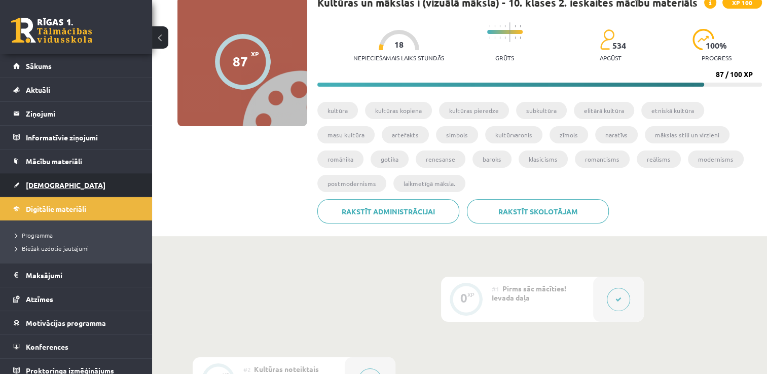
click at [45, 184] on span "[DEMOGRAPHIC_DATA]" at bounding box center [66, 185] width 80 height 9
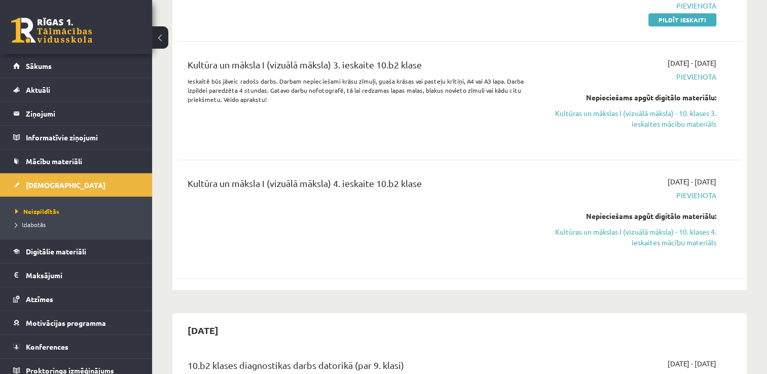
scroll to position [710, 0]
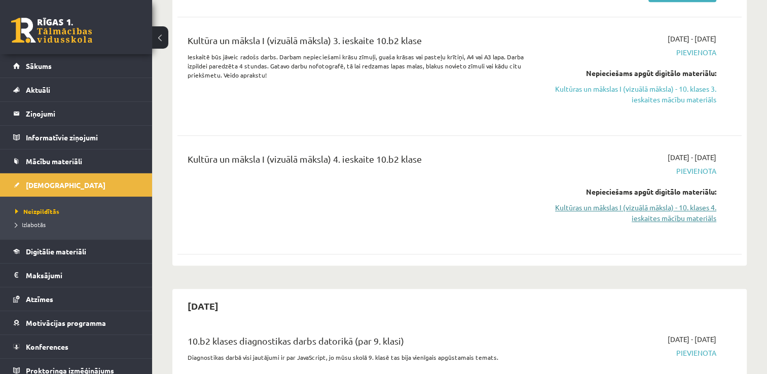
click at [634, 208] on link "Kultūras un mākslas I (vizuālā māksla) - 10. klases 4. ieskaites mācību materiā…" at bounding box center [633, 212] width 166 height 21
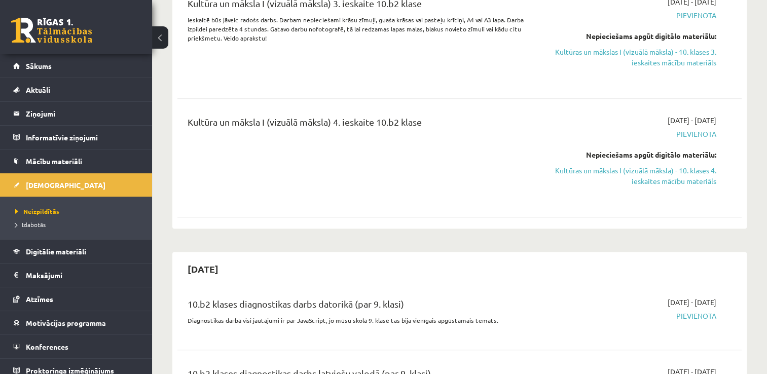
scroll to position [811, 0]
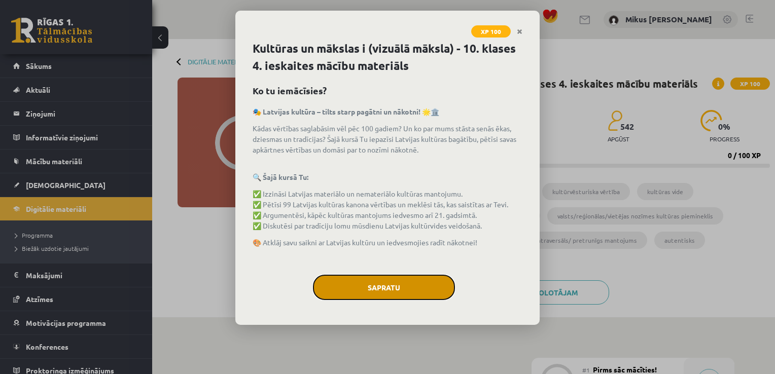
click at [380, 285] on button "Sapratu" at bounding box center [384, 287] width 142 height 25
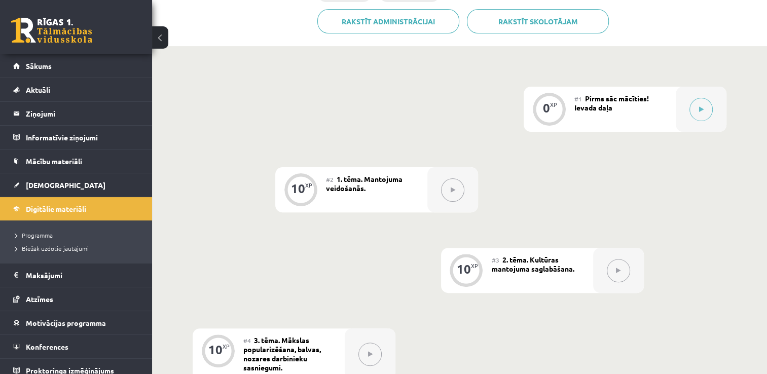
scroll to position [270, 0]
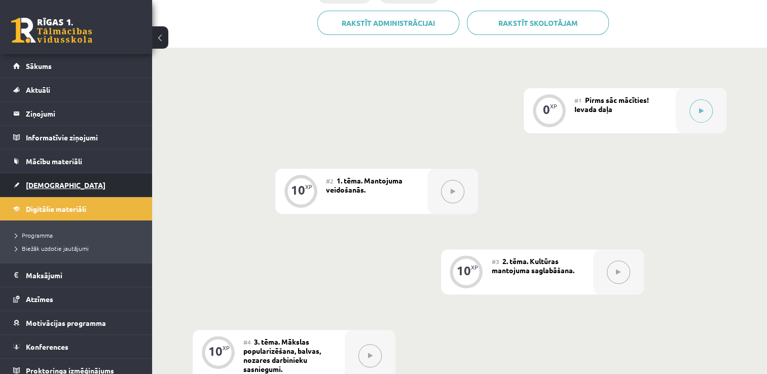
click at [21, 184] on link "[DEMOGRAPHIC_DATA]" at bounding box center [76, 184] width 126 height 23
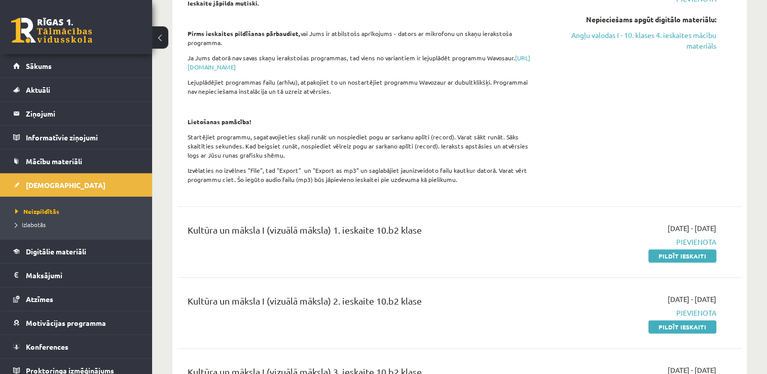
scroll to position [456, 0]
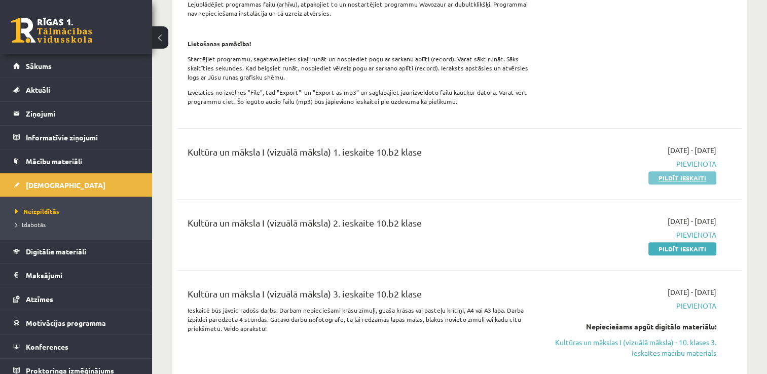
click at [693, 174] on link "Pildīt ieskaiti" at bounding box center [683, 177] width 68 height 13
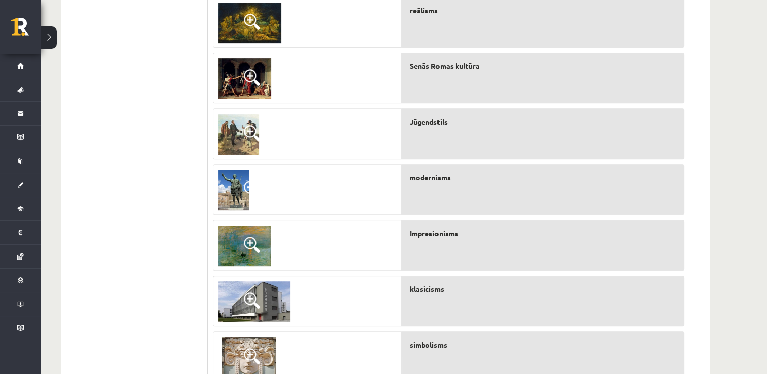
scroll to position [460, 0]
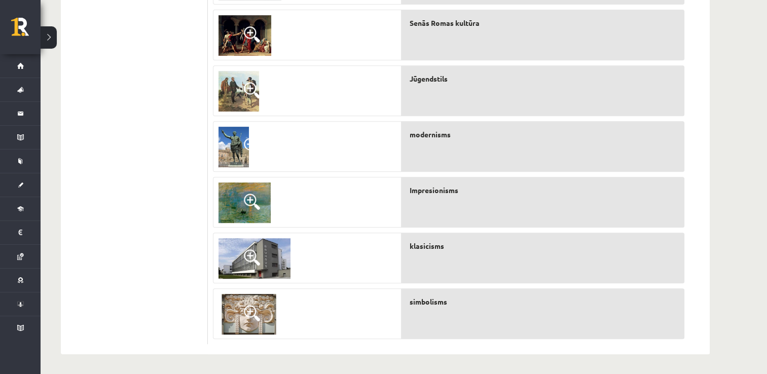
click at [272, 252] on img at bounding box center [255, 258] width 72 height 41
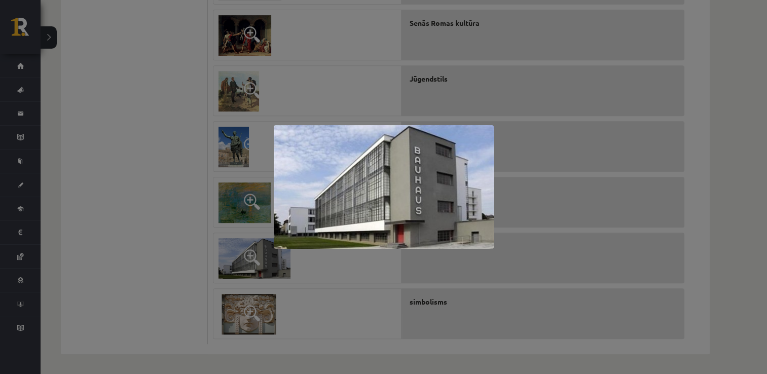
click at [361, 67] on div at bounding box center [383, 187] width 767 height 374
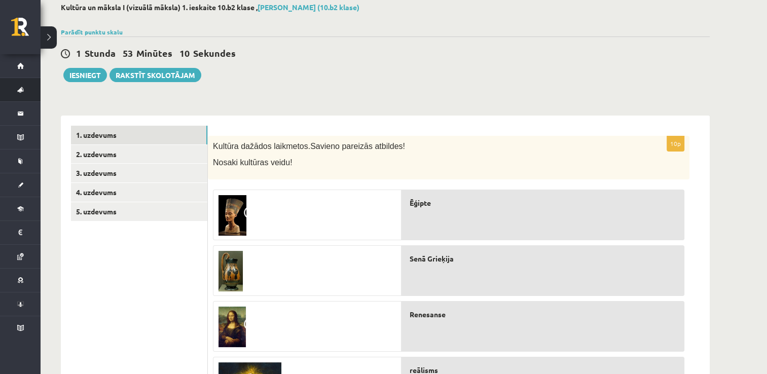
scroll to position [54, 0]
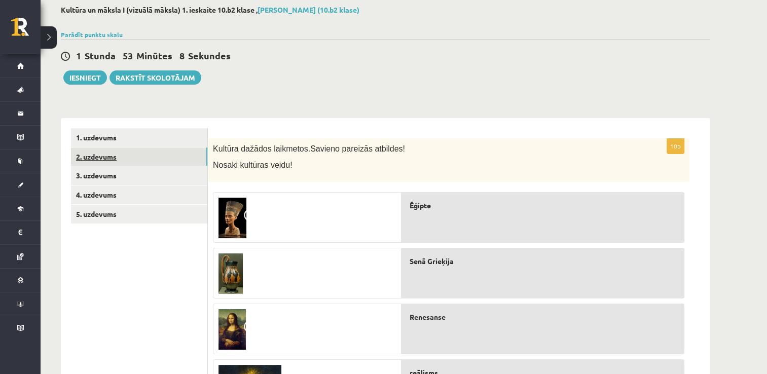
click at [166, 149] on link "2. uzdevums" at bounding box center [139, 157] width 136 height 19
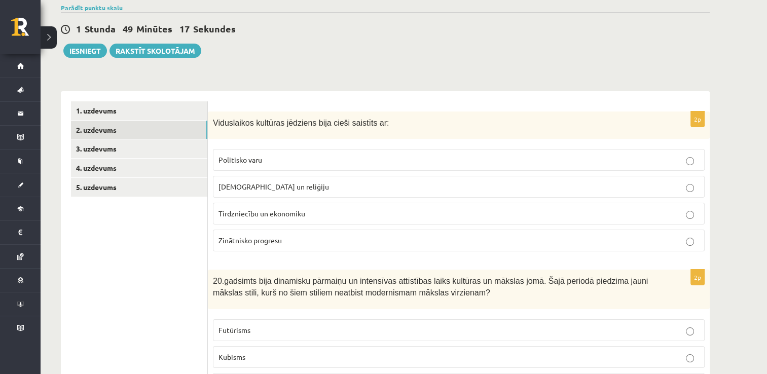
scroll to position [101, 0]
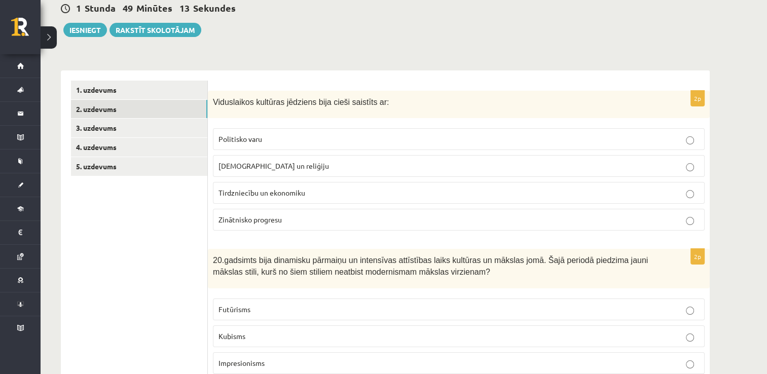
click at [416, 169] on p "Baznīcu un reliģiju" at bounding box center [459, 166] width 481 height 11
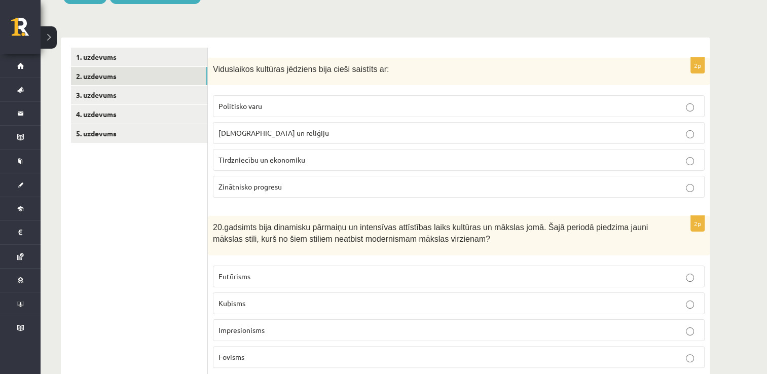
scroll to position [152, 0]
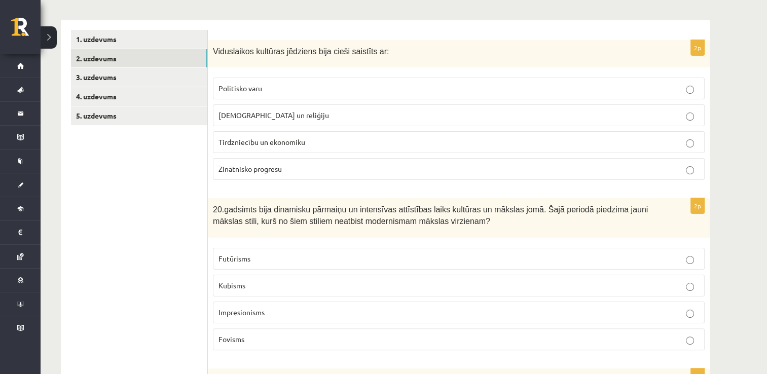
click at [315, 309] on p "Impresionisms" at bounding box center [459, 312] width 481 height 11
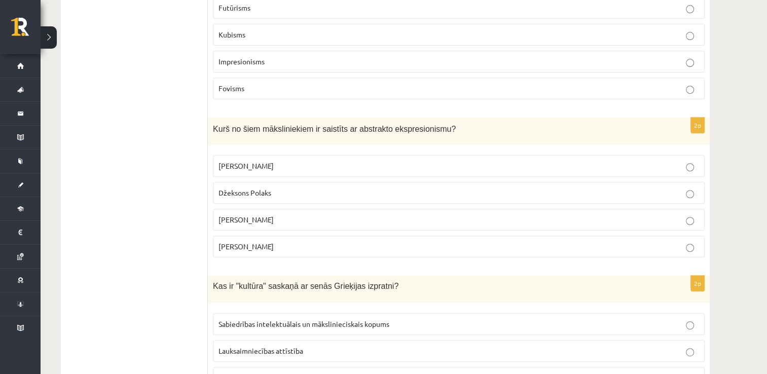
scroll to position [406, 0]
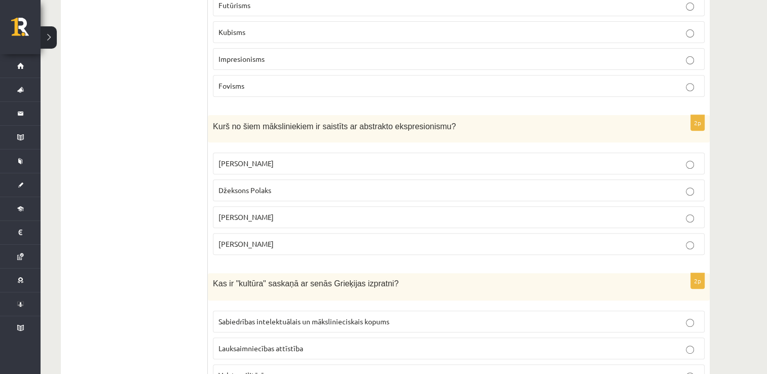
click at [336, 187] on p "Džeksons Polaks" at bounding box center [459, 190] width 481 height 11
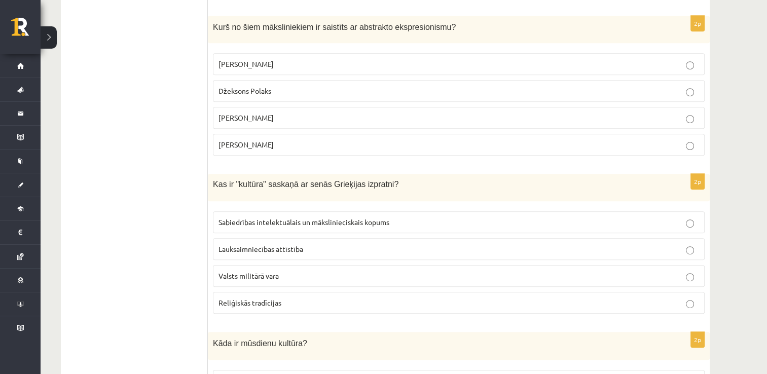
scroll to position [507, 0]
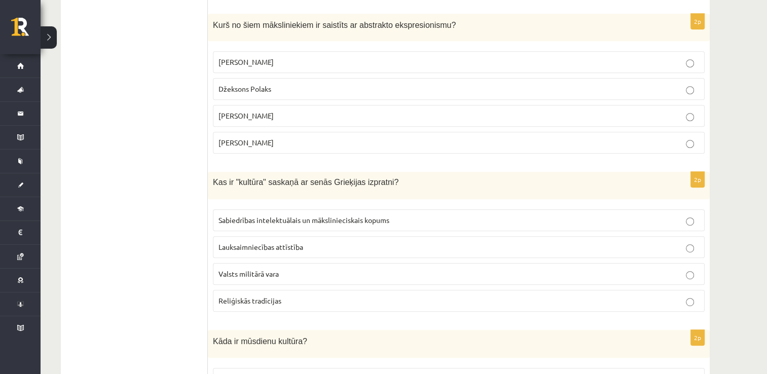
click at [338, 219] on span "Sabiedrības intelektuālais un mākslinieciskais kopums" at bounding box center [304, 220] width 171 height 9
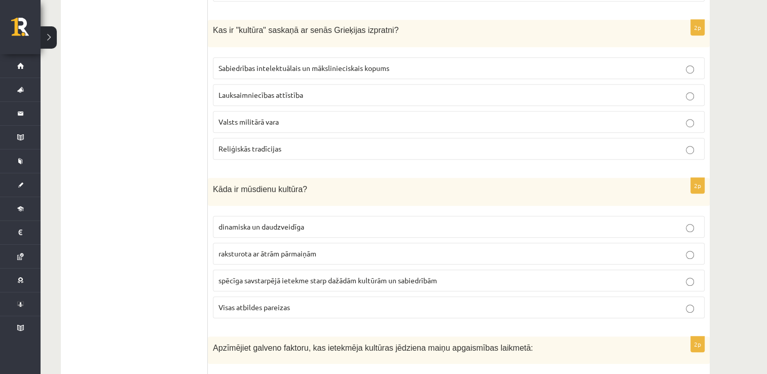
scroll to position [710, 0]
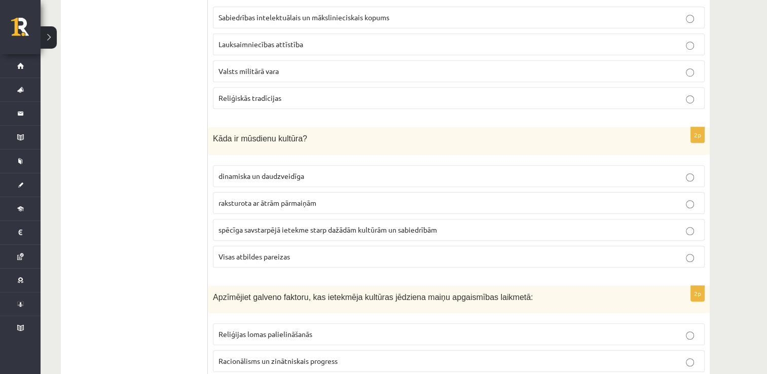
click at [343, 252] on p "Visas atbildes pareizas" at bounding box center [459, 257] width 481 height 11
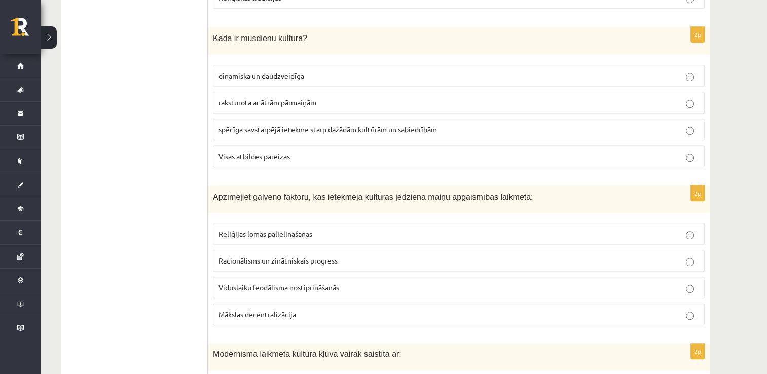
scroll to position [811, 0]
click at [335, 256] on span "Racionālisms un zinātniskais progress" at bounding box center [278, 259] width 119 height 9
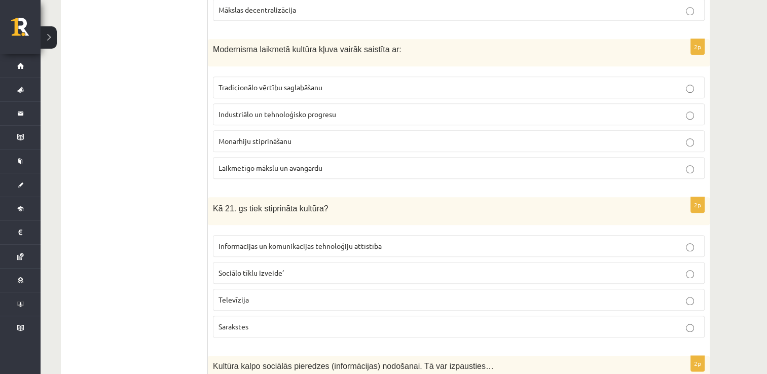
scroll to position [1116, 0]
click at [301, 167] on label "Laikmetīgo mākslu un avangardu" at bounding box center [459, 168] width 492 height 22
click at [364, 247] on label "Informācijas un komunikācijas tehnoloģiju attīstība" at bounding box center [459, 246] width 492 height 22
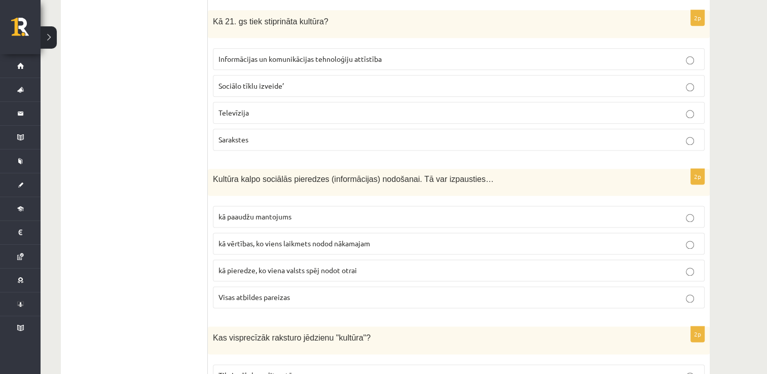
scroll to position [1319, 0]
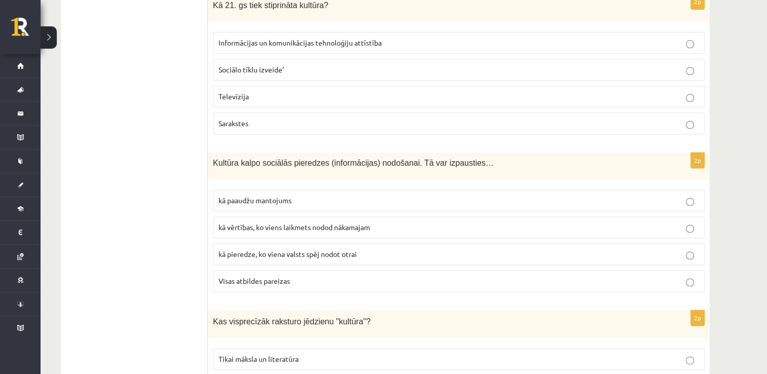
click at [346, 276] on p "Visas atbildes pareizas" at bounding box center [459, 281] width 481 height 11
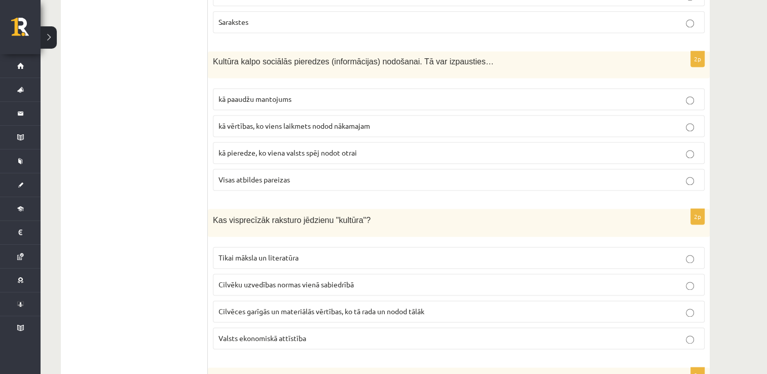
scroll to position [1471, 0]
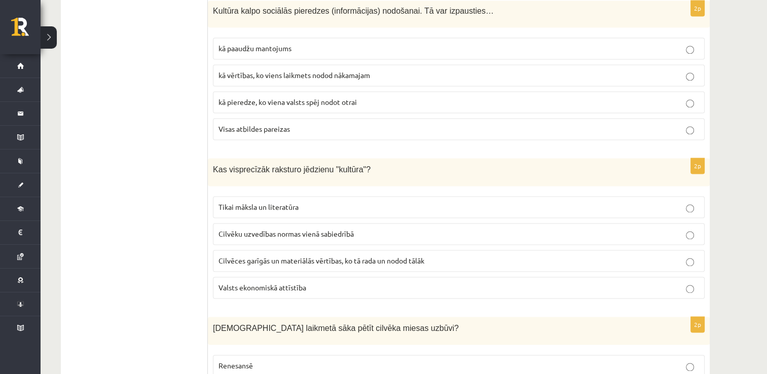
click at [335, 257] on p "Cilvēces garīgās un materiālās vērtības, ko tā rada un nodod tālāk" at bounding box center [459, 261] width 481 height 11
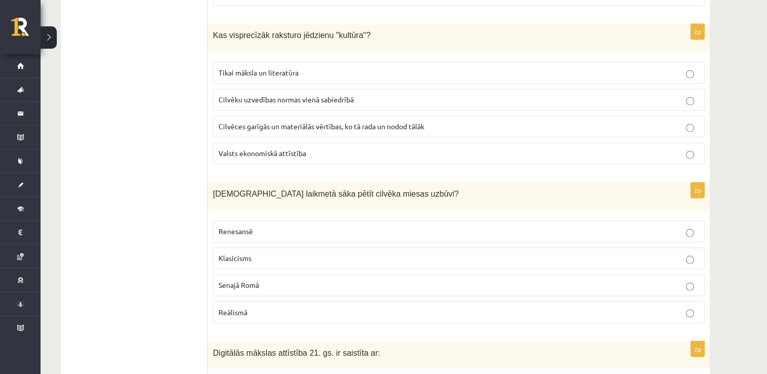
scroll to position [1674, 0]
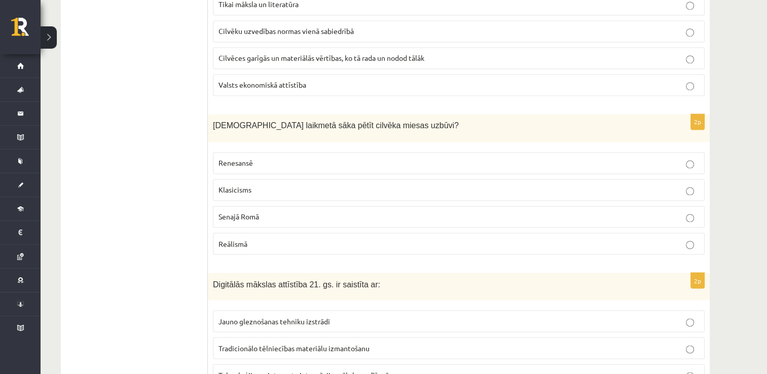
click at [278, 158] on p "Renesansē" at bounding box center [459, 163] width 481 height 11
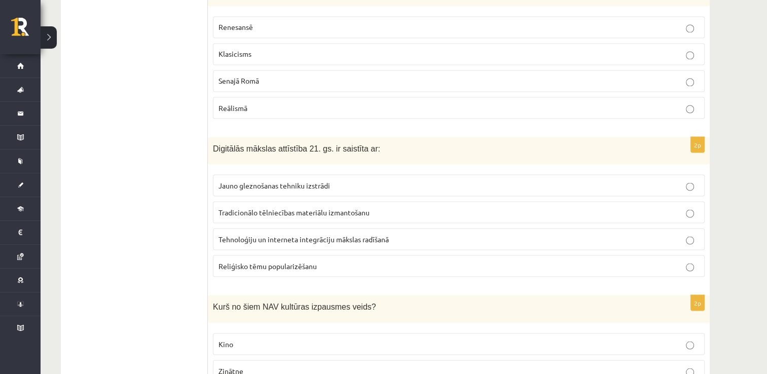
scroll to position [1826, 0]
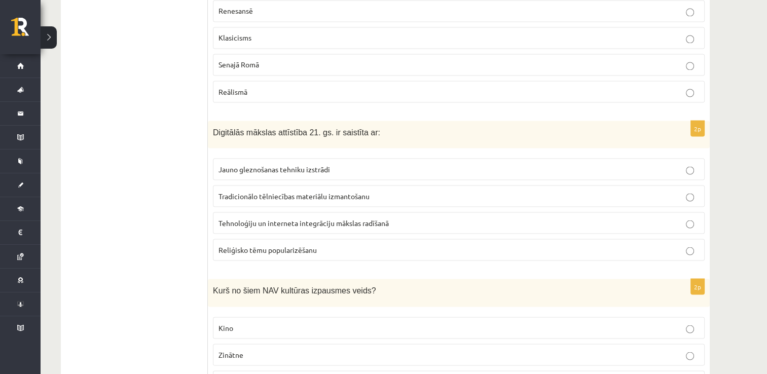
click at [299, 218] on label "Tehnoloģiju un interneta integrāciju mākslas radīšanā" at bounding box center [459, 223] width 492 height 22
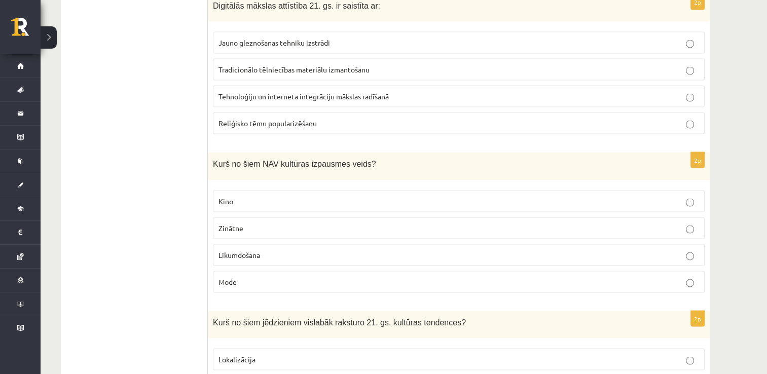
scroll to position [1978, 0]
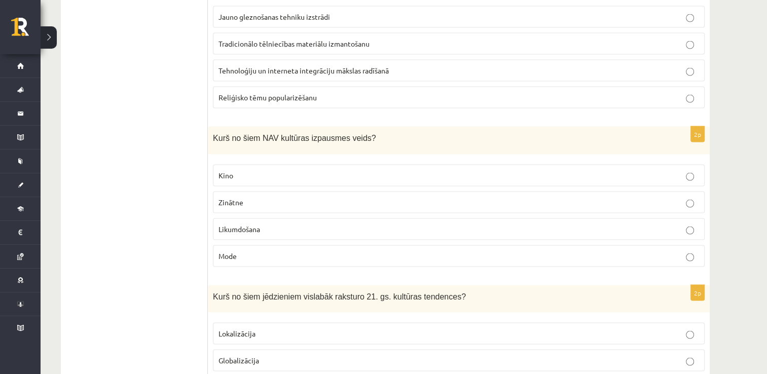
click at [308, 226] on label "Likumdošana" at bounding box center [459, 230] width 492 height 22
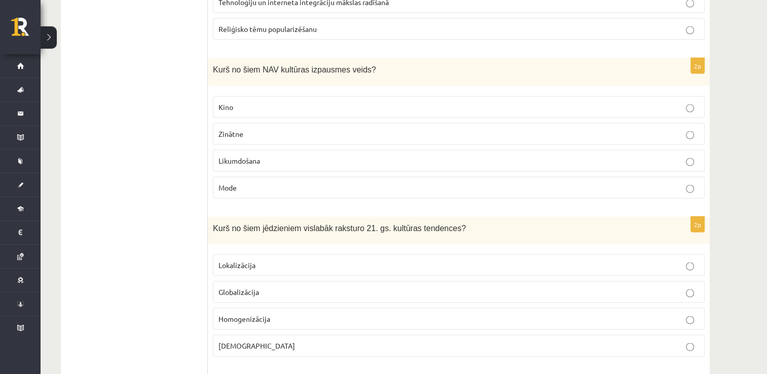
scroll to position [2079, 0]
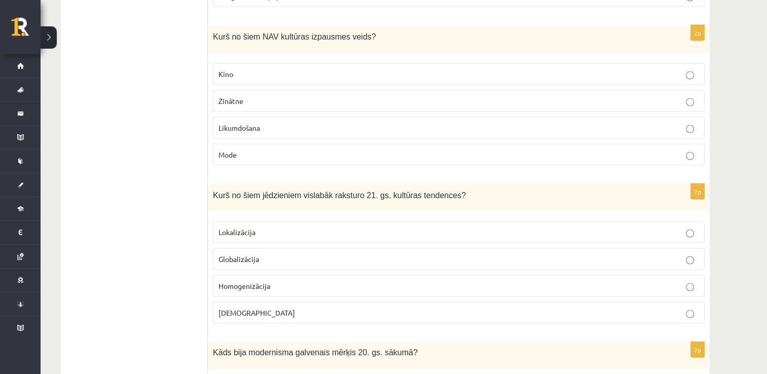
click at [309, 256] on label "Globalizācija" at bounding box center [459, 260] width 492 height 22
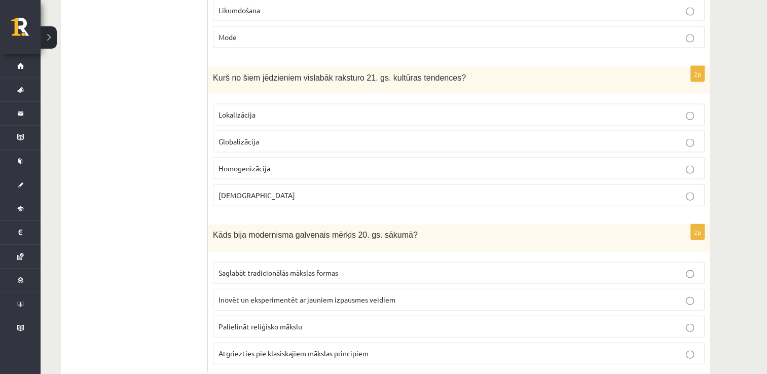
scroll to position [2212, 0]
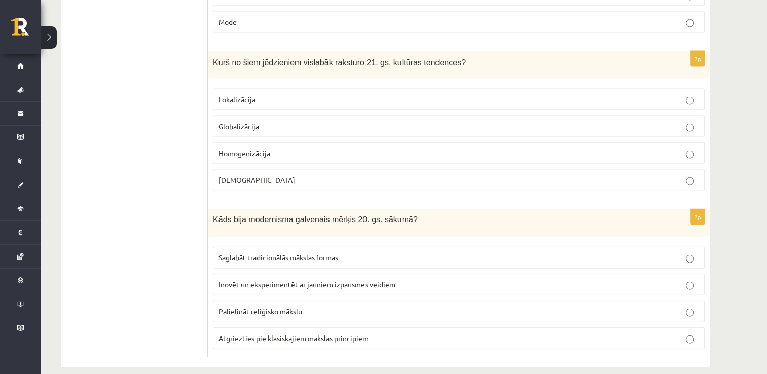
click at [343, 280] on span "Inovēt un eksperimentēt ar jauniem izpausmes veidiem" at bounding box center [307, 284] width 177 height 9
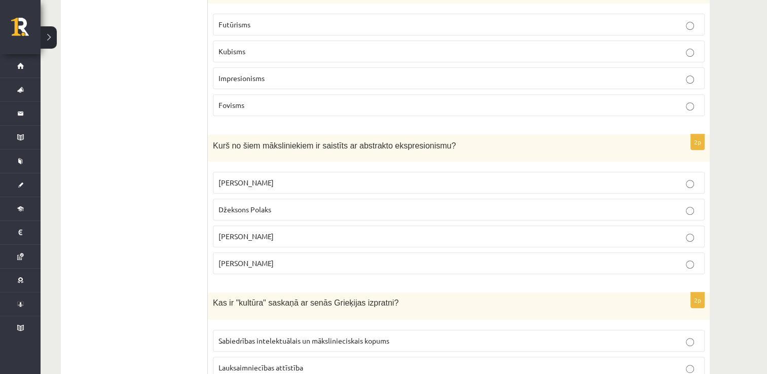
scroll to position [0, 0]
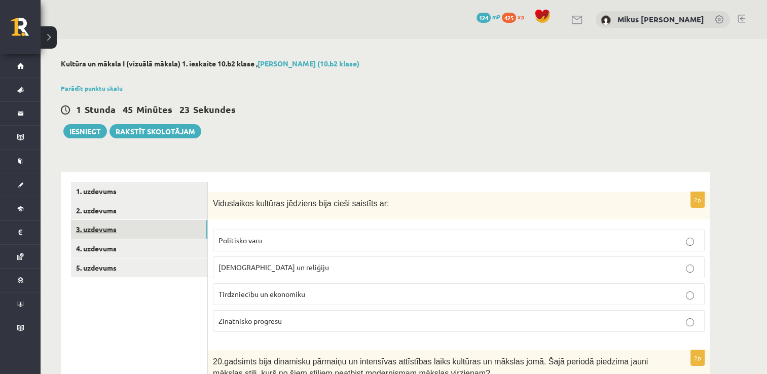
click at [146, 235] on link "3. uzdevums" at bounding box center [139, 229] width 136 height 19
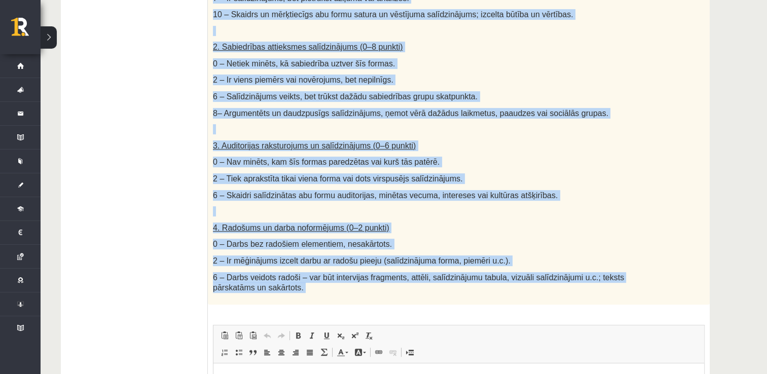
scroll to position [408, 0]
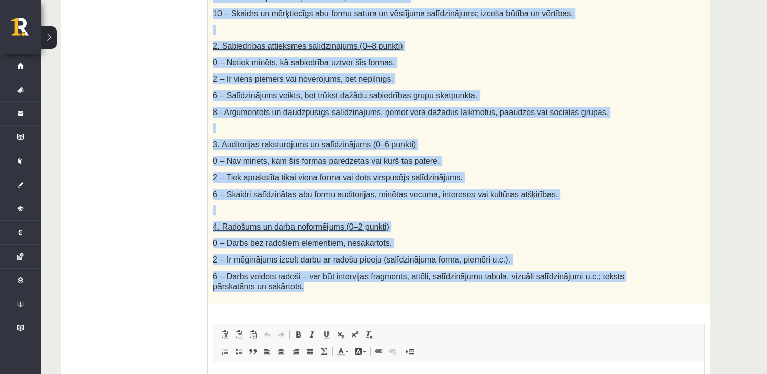
drag, startPoint x: 213, startPoint y: 102, endPoint x: 433, endPoint y: 289, distance: 287.9
click at [433, 289] on div "Salīdzini divas kultūras izpausmes formas - Izvēlies vienu tradicionālu kultūra…" at bounding box center [459, 43] width 502 height 519
copy div "Salīdzini divas kultūras izpausmes formas - Izvēlies vienu tradicionālu kultūra…"
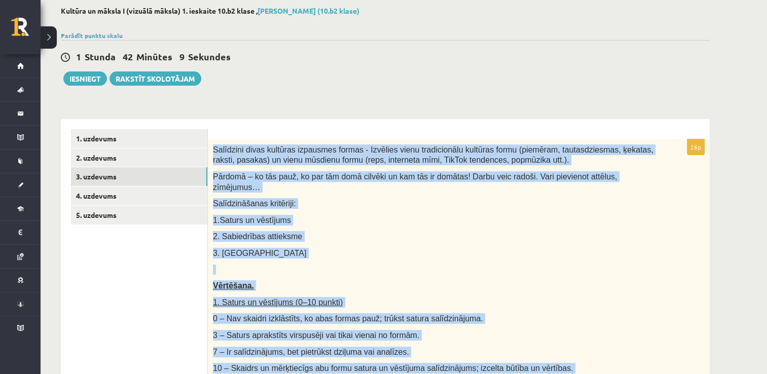
scroll to position [2, 0]
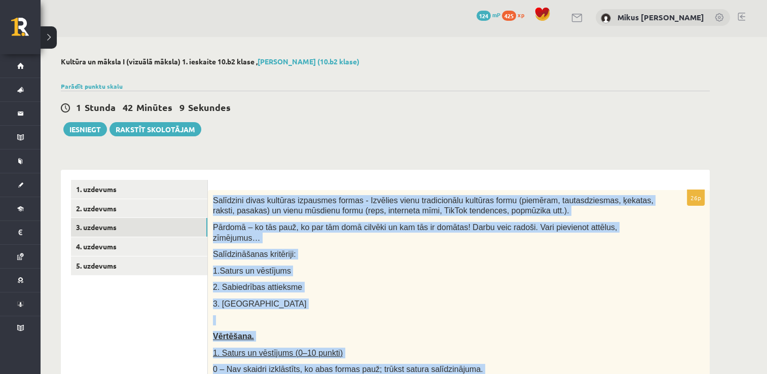
click at [380, 231] on span "Pārdomā – ko tās pauž, ko par tām domā cilvēki un kam tās ir domātas! Darbu vei…" at bounding box center [415, 232] width 404 height 19
click at [385, 266] on p "1.Saturs un vēstījums" at bounding box center [433, 271] width 441 height 11
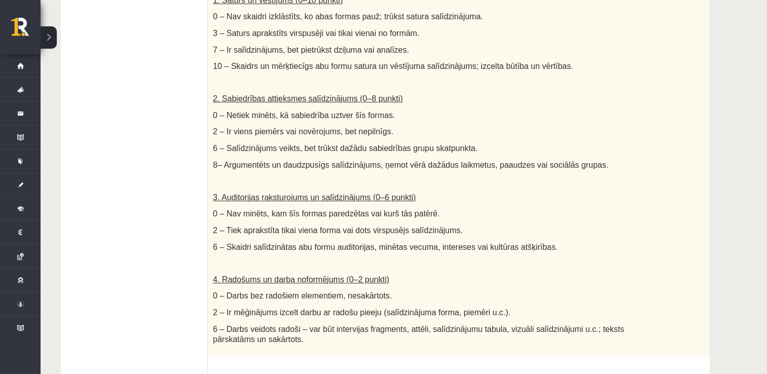
scroll to position [587, 0]
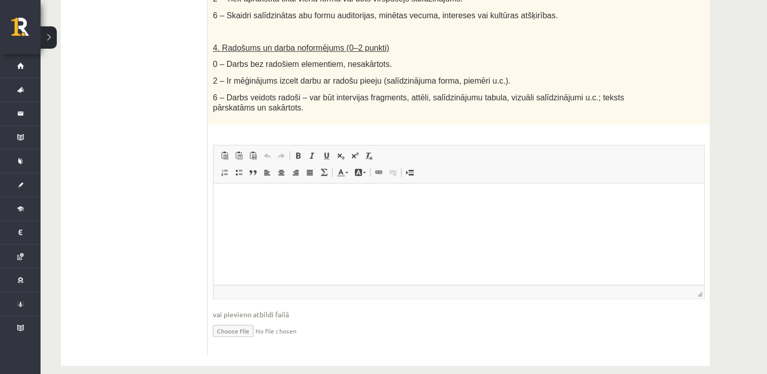
click at [242, 320] on input "file" at bounding box center [459, 330] width 492 height 21
type input "**********"
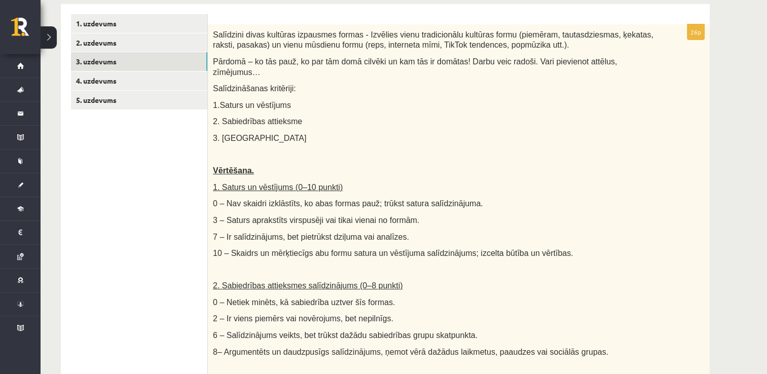
scroll to position [0, 0]
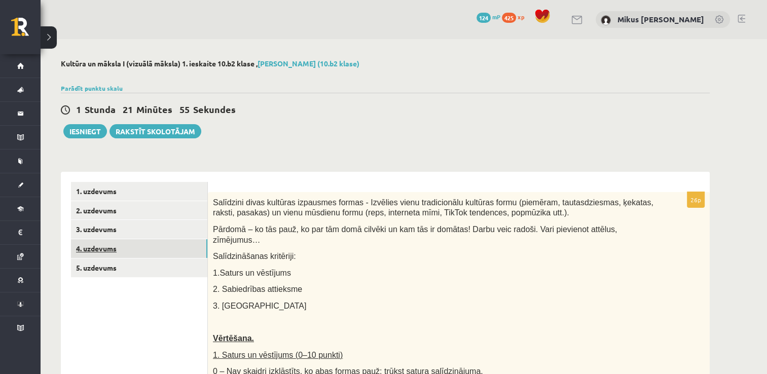
click at [139, 240] on link "4. uzdevums" at bounding box center [139, 248] width 136 height 19
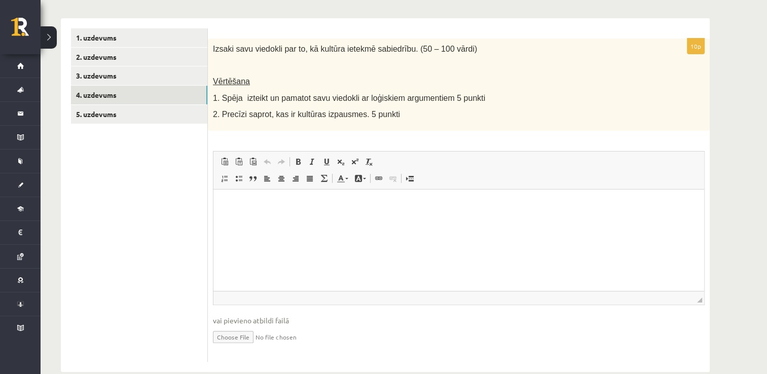
scroll to position [171, 0]
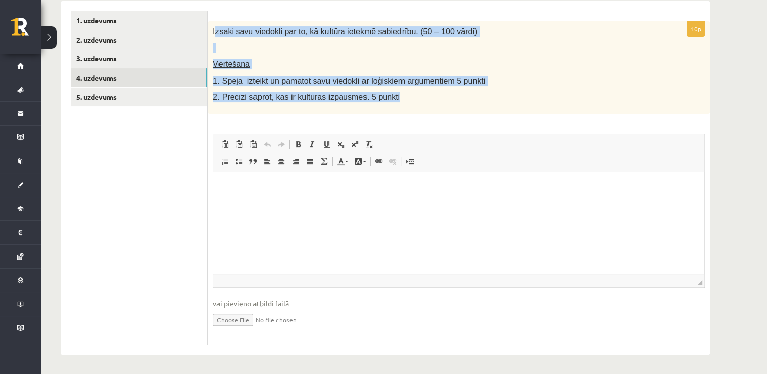
drag, startPoint x: 215, startPoint y: 31, endPoint x: 429, endPoint y: 102, distance: 225.0
click at [429, 102] on div "Izsaki savu viedokli par to, kā kultūra ietekmē sabiedrību. (50 – 100 vārdi) Vē…" at bounding box center [459, 67] width 502 height 92
copy div "zsaki savu viedokli par to, kā kultūra ietekmē sabiedrību. (50 – 100 vārdi) Vēr…"
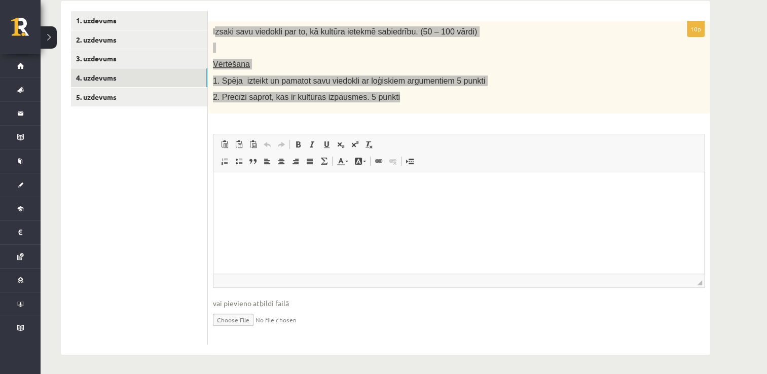
click at [292, 203] on html at bounding box center [459, 187] width 491 height 31
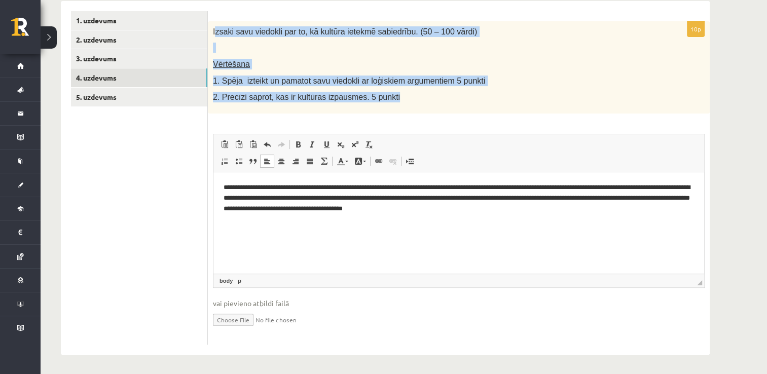
click at [506, 105] on div "Izsaki savu viedokli par to, kā kultūra ietekmē sabiedrību. (50 – 100 vārdi) Vē…" at bounding box center [459, 67] width 502 height 92
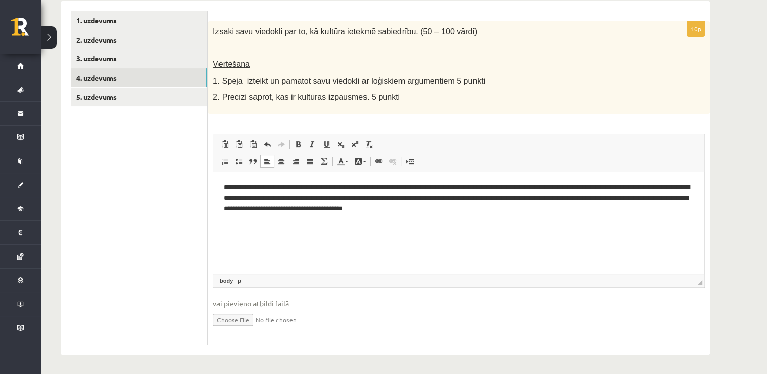
click at [558, 205] on p "**********" at bounding box center [459, 197] width 471 height 31
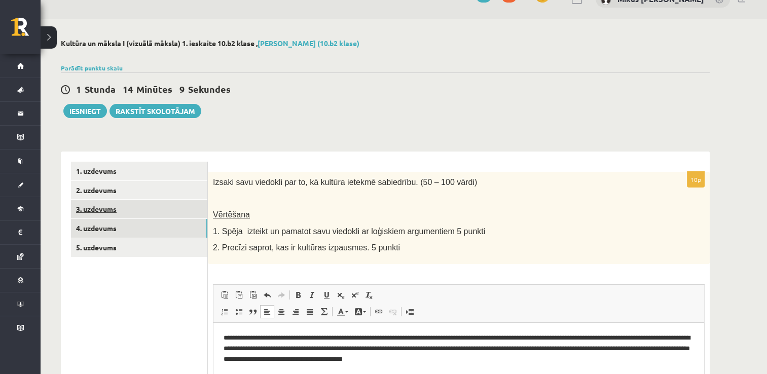
scroll to position [19, 0]
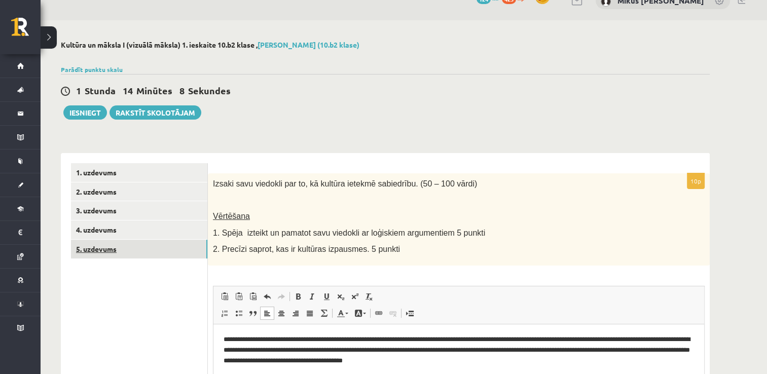
click at [107, 249] on link "5. uzdevums" at bounding box center [139, 249] width 136 height 19
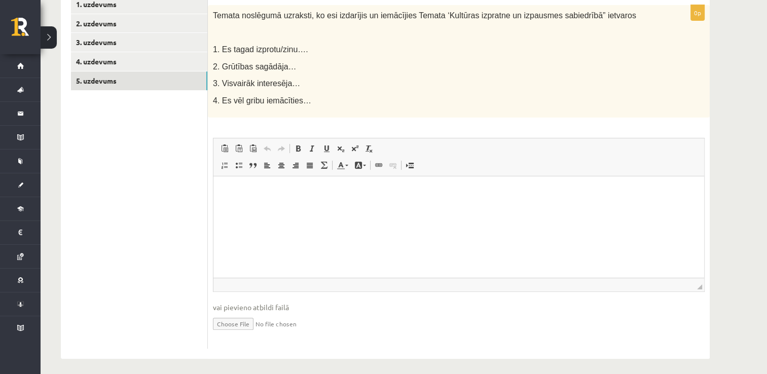
scroll to position [192, 0]
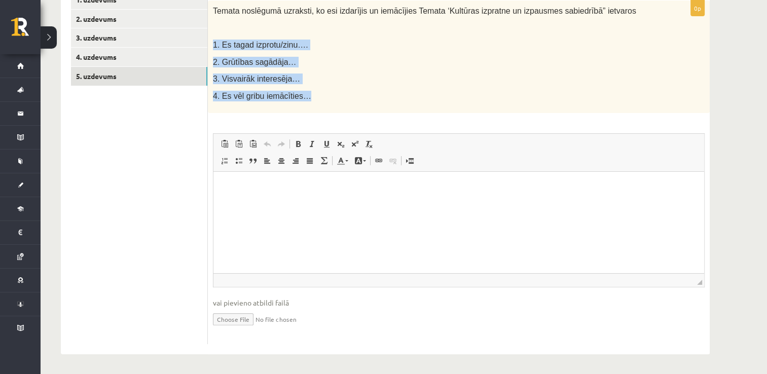
drag, startPoint x: 211, startPoint y: 42, endPoint x: 323, endPoint y: 99, distance: 125.7
click at [323, 99] on div "Temata noslēgumā uzraksti, ko esi izdarījis un iemācījies Temata ‘Kultūras izpr…" at bounding box center [459, 57] width 502 height 113
copy div "1. Es tagad izprotu/zinu…. 2. Grūtības sagādāja… 3. Visvairāk interesēja… 4. Es…"
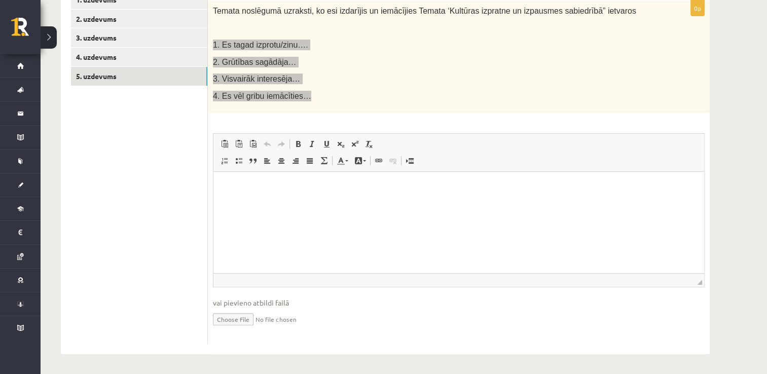
click at [264, 178] on html at bounding box center [459, 187] width 491 height 31
click at [258, 202] on span "Paste" at bounding box center [261, 198] width 31 height 15
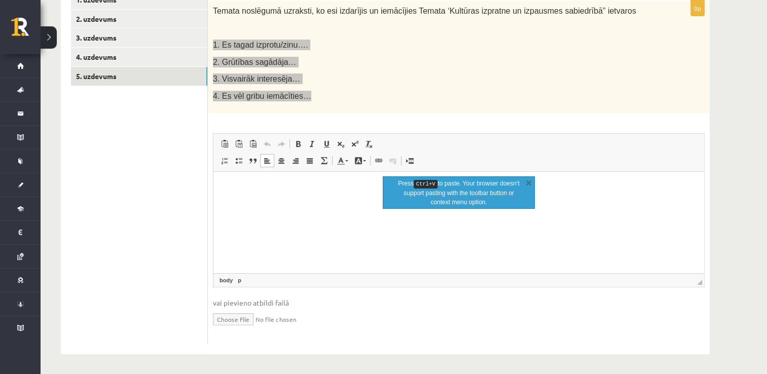
click at [254, 187] on p "Rich Text Editor, wiswyg-editor-user-answer-47024755575260" at bounding box center [459, 187] width 471 height 11
click at [264, 203] on html at bounding box center [459, 187] width 491 height 31
click at [299, 185] on p "**********" at bounding box center [459, 187] width 471 height 11
click at [303, 186] on p "**********" at bounding box center [459, 187] width 471 height 11
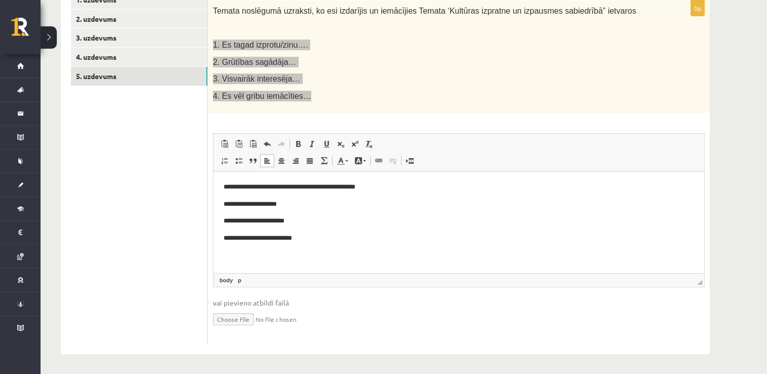
click at [300, 213] on body "**********" at bounding box center [459, 213] width 471 height 62
click at [299, 206] on p "**********" at bounding box center [459, 204] width 471 height 11
click at [298, 225] on p "**********" at bounding box center [459, 221] width 471 height 11
click at [320, 236] on p "**********" at bounding box center [459, 238] width 471 height 11
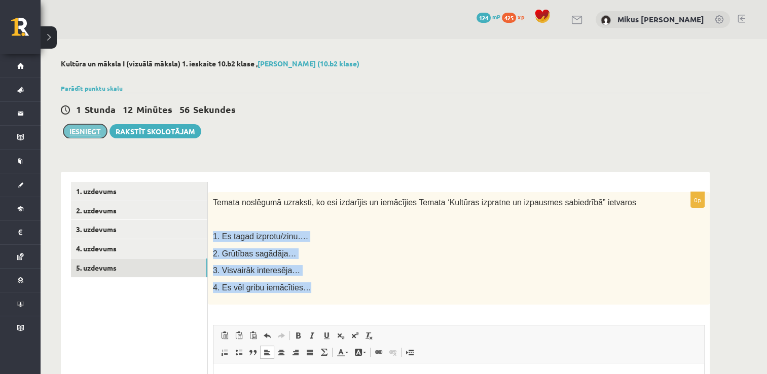
click at [90, 134] on button "Iesniegt" at bounding box center [85, 131] width 44 height 14
